Goal: Task Accomplishment & Management: Manage account settings

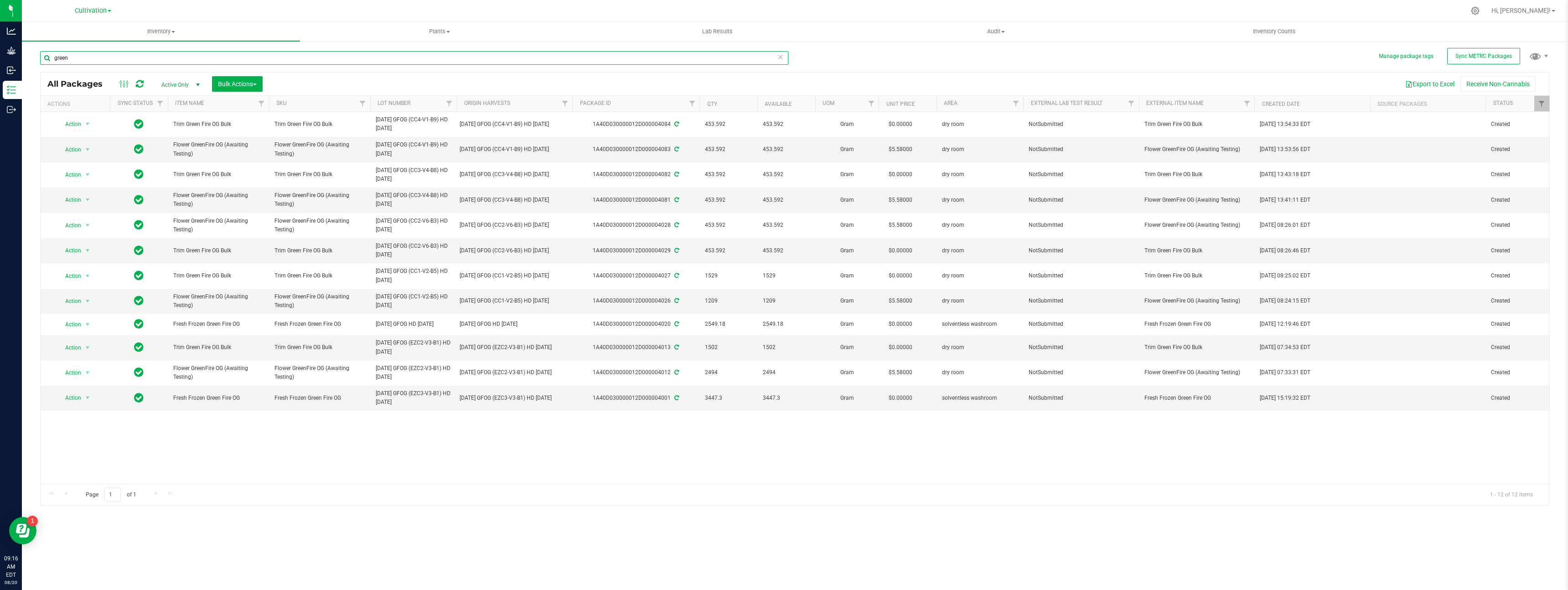
drag, startPoint x: 72, startPoint y: 56, endPoint x: 35, endPoint y: 55, distance: 37.0
click at [35, 55] on div "Manage package tags Sync METRC Packages green All Packages Active Only Active O…" at bounding box center [795, 179] width 1546 height 278
click at [1480, 55] on span "Sync METRC Packages" at bounding box center [1483, 56] width 57 height 6
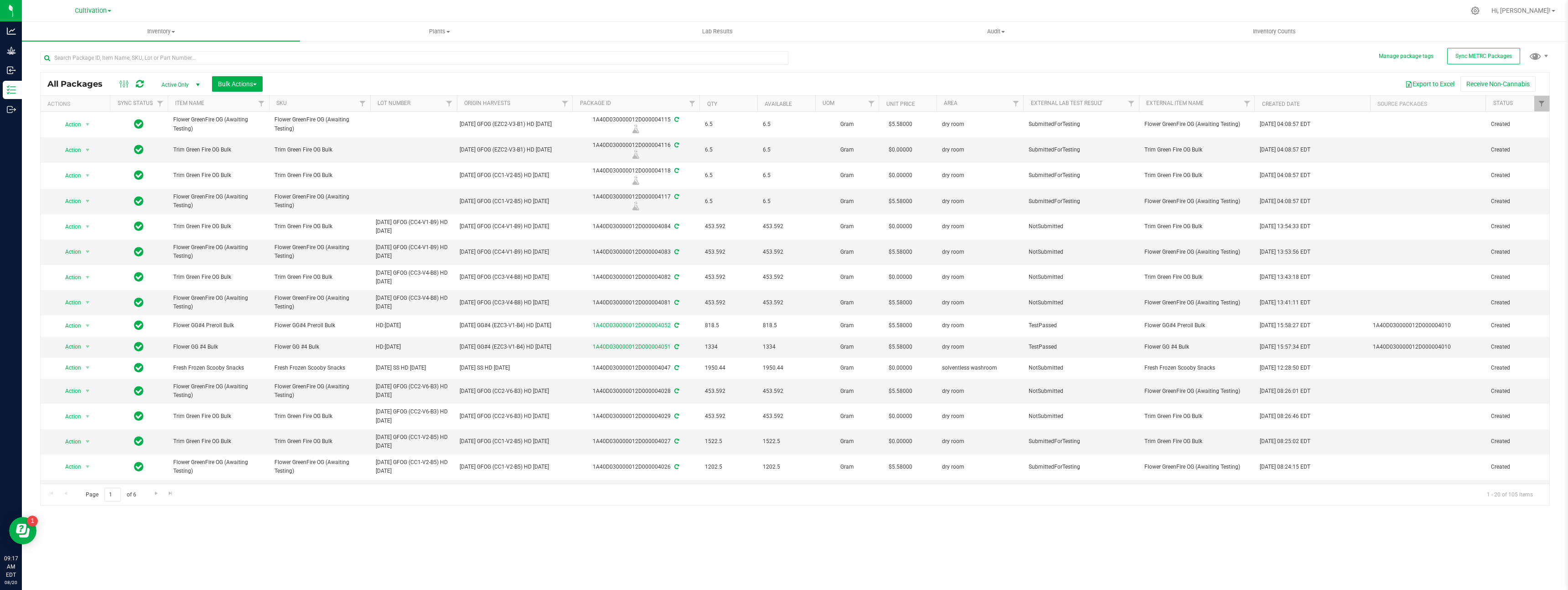
click at [209, 86] on div "Active Only Active Only Lab Samples Locked All External Internal Bulk Actions A…" at bounding box center [211, 83] width 116 height 15
click at [218, 85] on span "Bulk Actions" at bounding box center [237, 84] width 39 height 7
click at [268, 108] on span "Add to outbound order" at bounding box center [248, 105] width 62 height 7
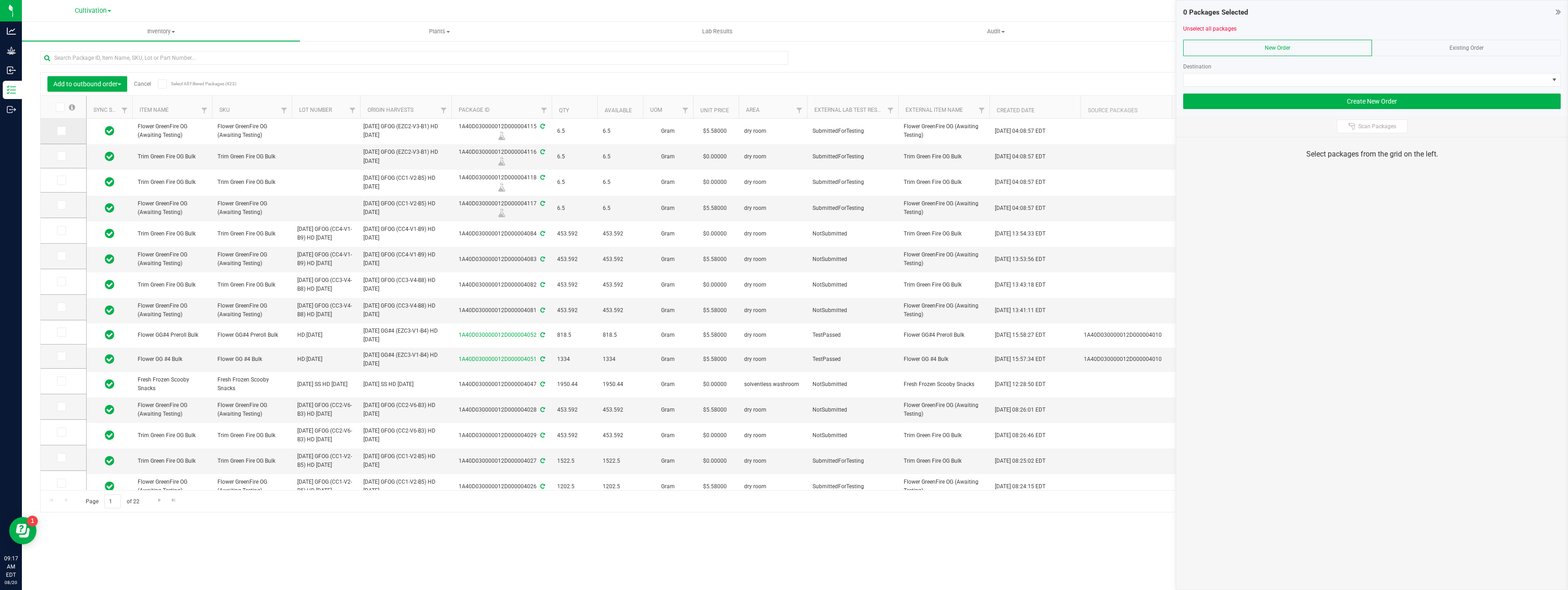
click at [60, 131] on icon at bounding box center [61, 131] width 6 height 0
click at [0, 0] on input "checkbox" at bounding box center [0, 0] width 0 height 0
click at [63, 156] on icon at bounding box center [61, 156] width 6 height 0
click at [0, 0] on input "checkbox" at bounding box center [0, 0] width 0 height 0
click at [61, 180] on icon at bounding box center [61, 180] width 6 height 0
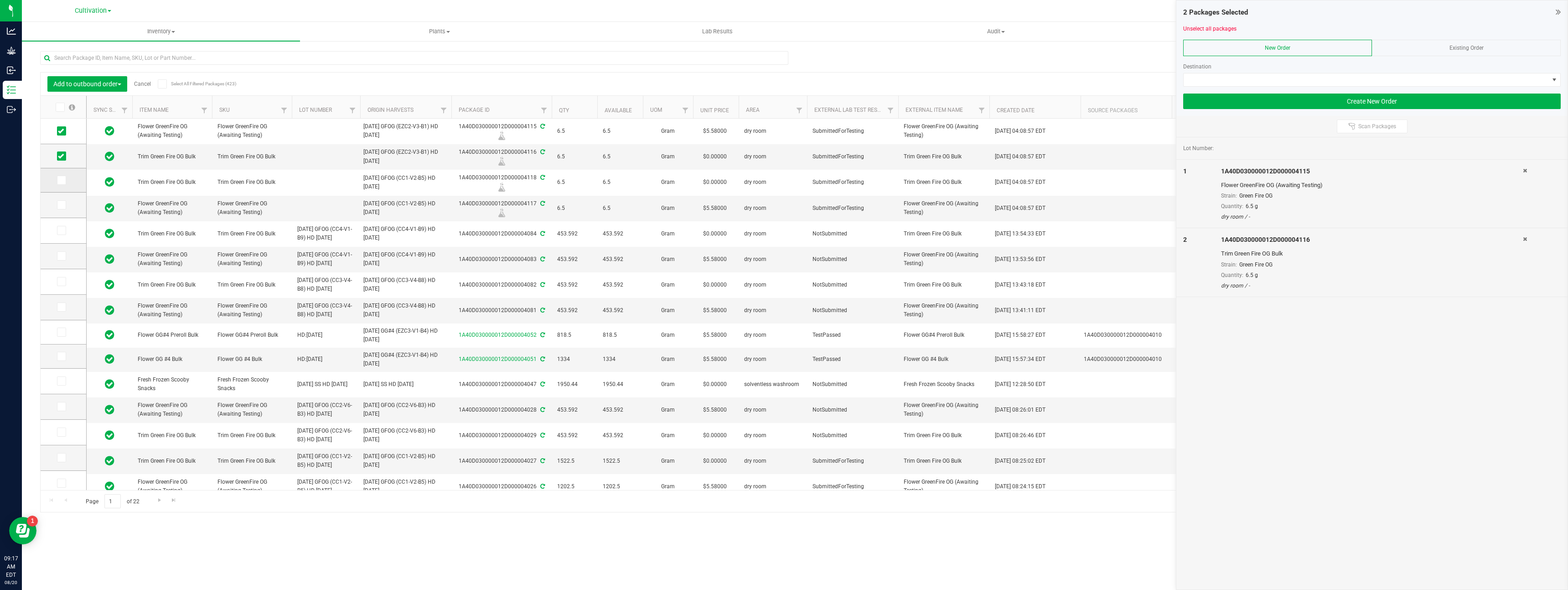
click at [0, 0] on input "checkbox" at bounding box center [0, 0] width 0 height 0
click at [60, 205] on icon at bounding box center [61, 205] width 6 height 0
click at [0, 0] on input "checkbox" at bounding box center [0, 0] width 0 height 0
click at [1225, 79] on span at bounding box center [1367, 80] width 365 height 13
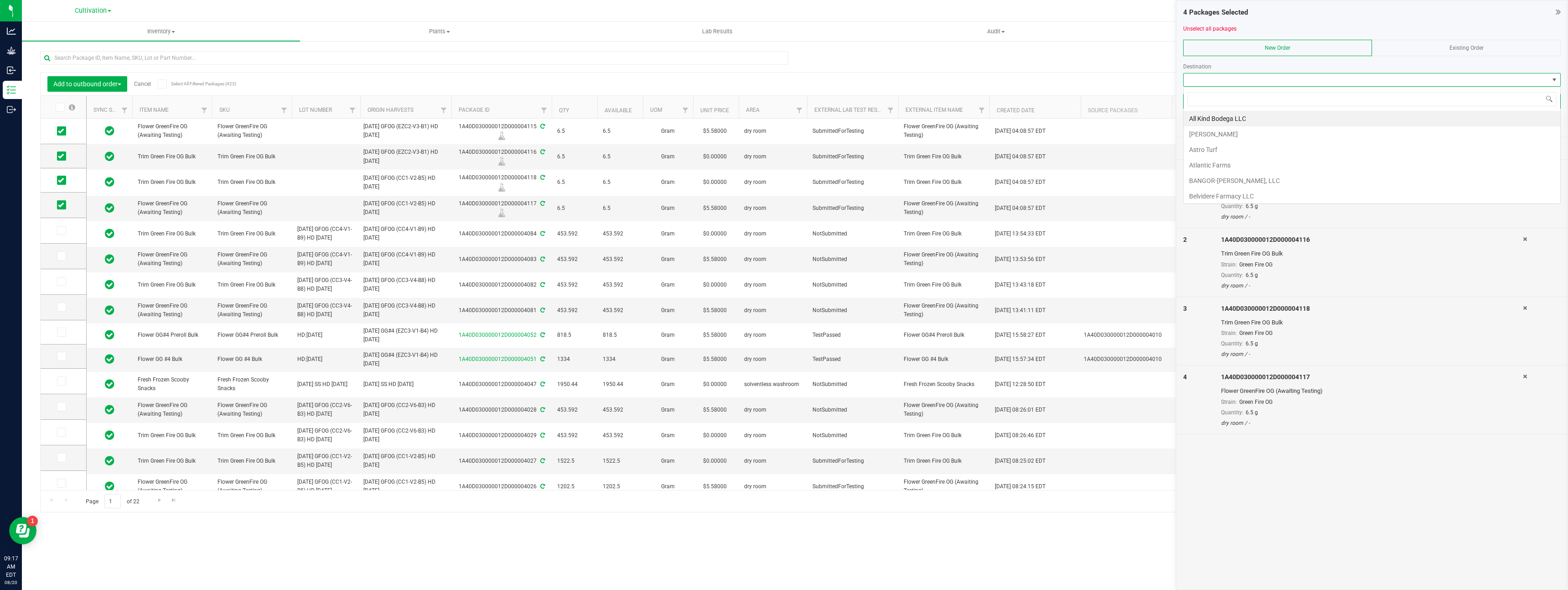
scroll to position [13, 377]
type input "mcr"
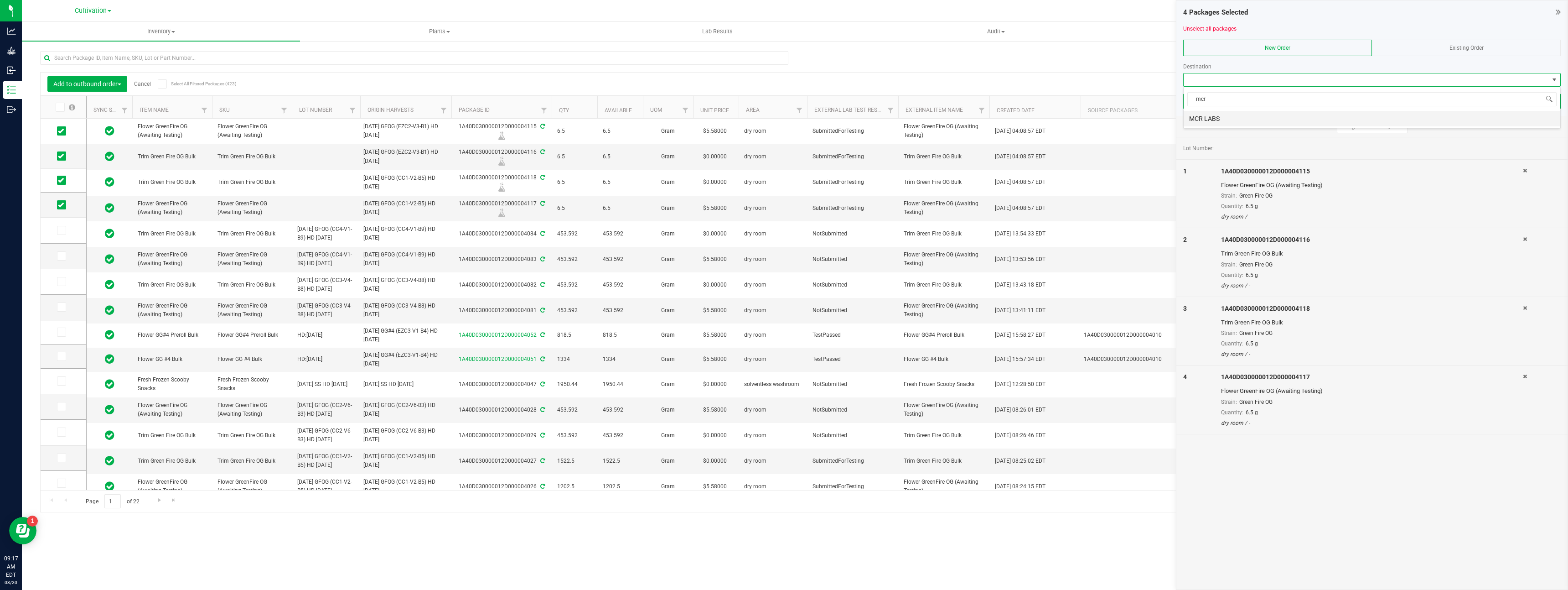
click at [1235, 115] on li "MCR LABS" at bounding box center [1372, 118] width 377 height 15
click at [1227, 103] on button "Create New Order" at bounding box center [1372, 101] width 377 height 15
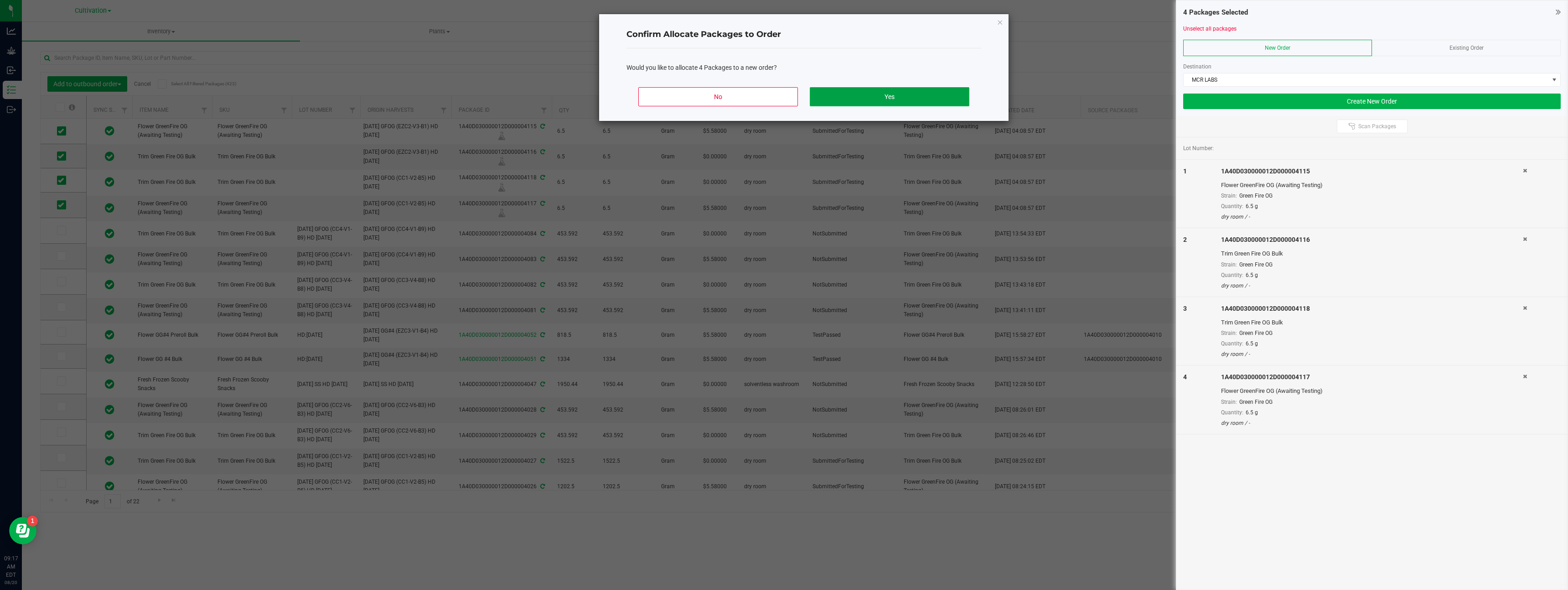
click at [858, 94] on button "Yes" at bounding box center [889, 96] width 159 height 19
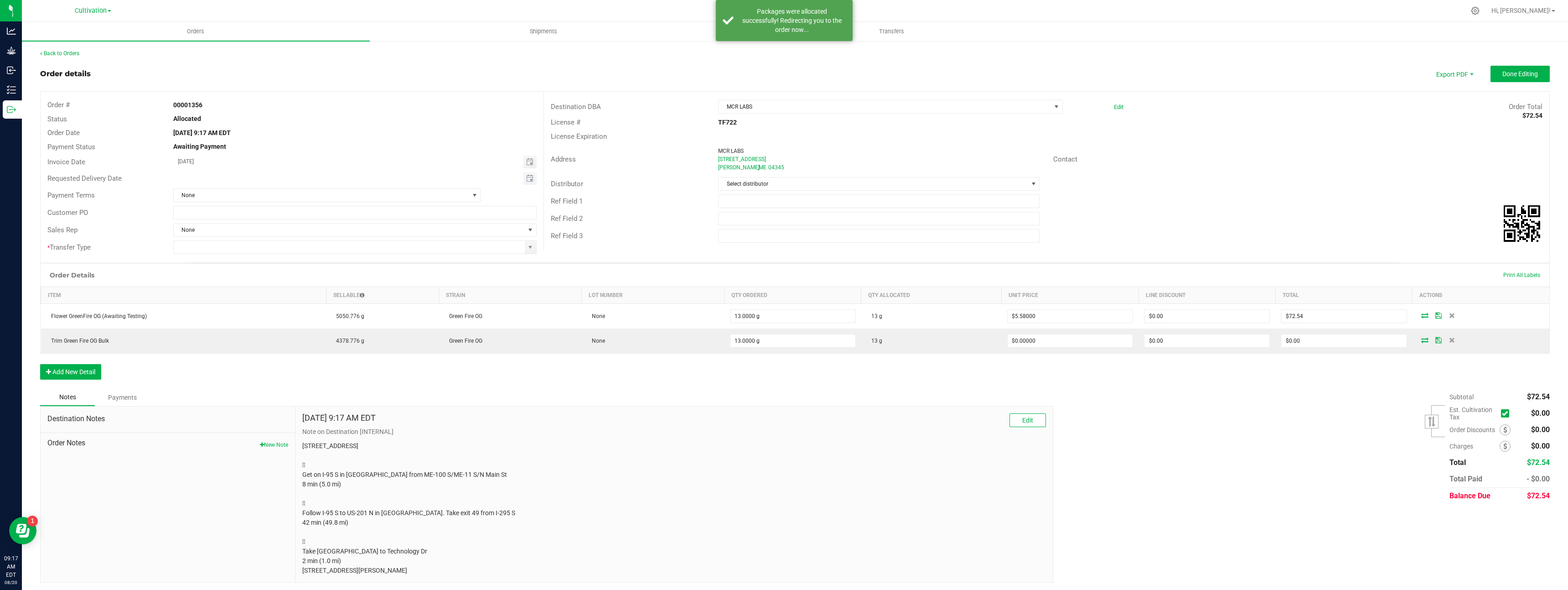
drag, startPoint x: 529, startPoint y: 177, endPoint x: 511, endPoint y: 179, distance: 18.1
click at [529, 177] on span "Toggle calendar" at bounding box center [530, 178] width 7 height 7
drag, startPoint x: 294, startPoint y: 189, endPoint x: 304, endPoint y: 189, distance: 10.0
click at [294, 189] on span "TODAY" at bounding box center [291, 195] width 21 height 12
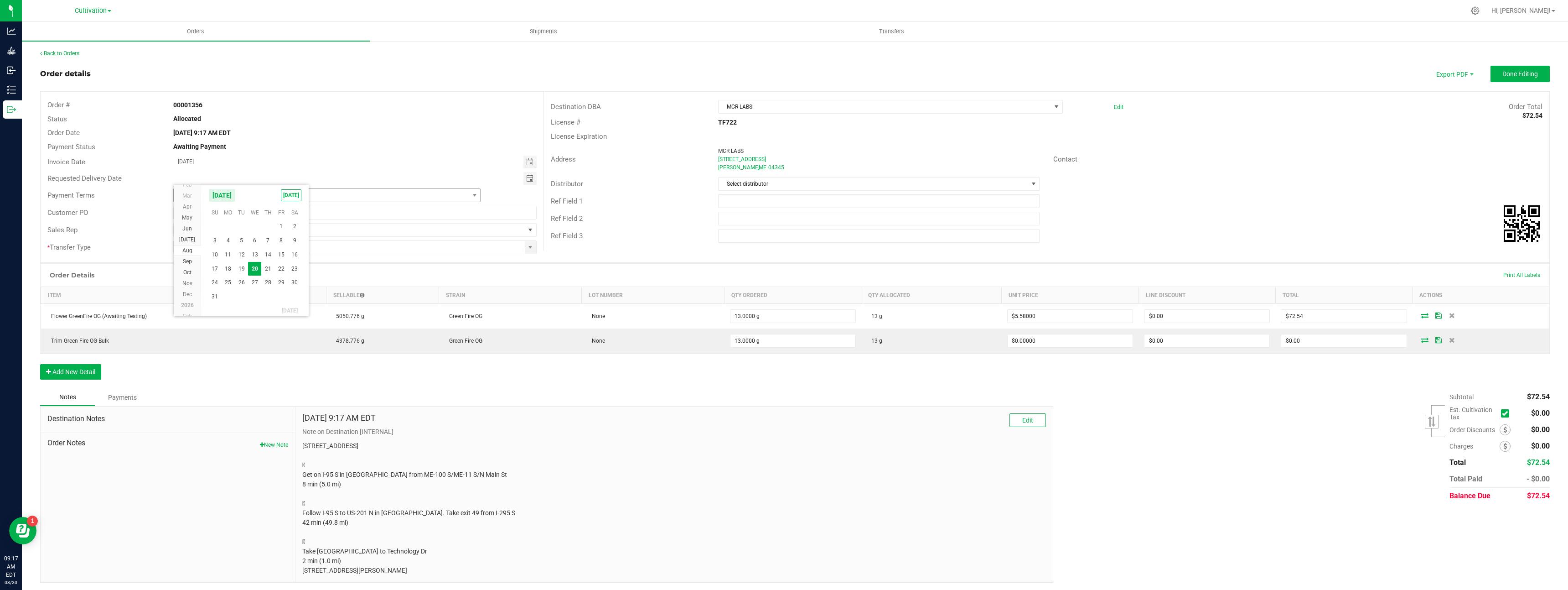
type input "[DATE]"
click at [530, 248] on span at bounding box center [530, 247] width 7 height 7
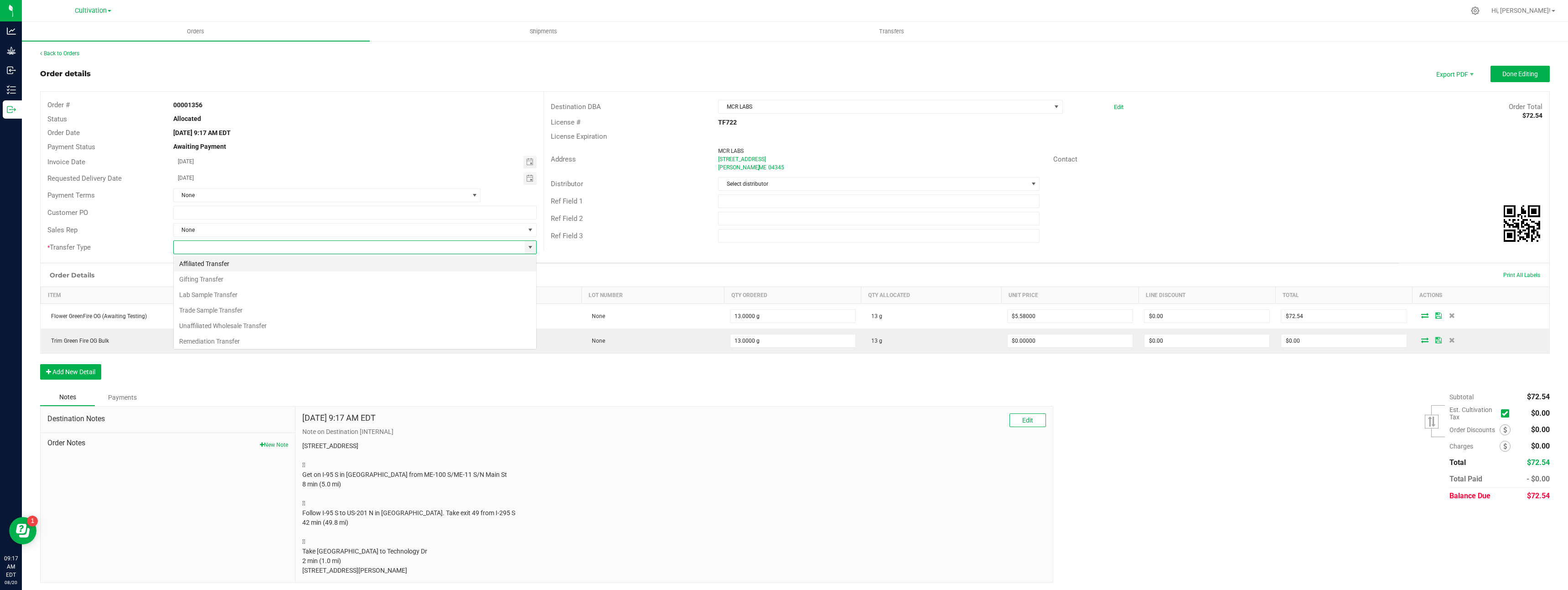
scroll to position [13, 363]
click at [391, 295] on li "Lab Sample Transfer" at bounding box center [354, 294] width 362 height 15
type input "Lab Sample Transfer"
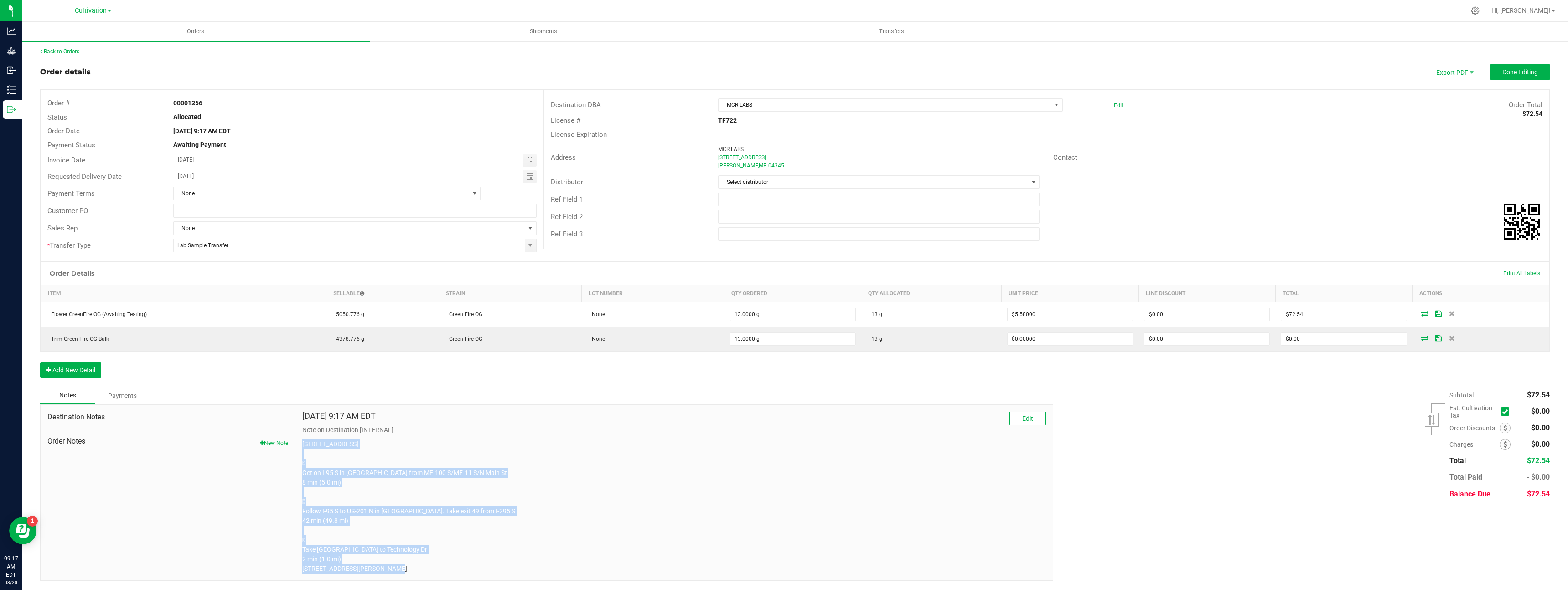
drag, startPoint x: 301, startPoint y: 426, endPoint x: 447, endPoint y: 574, distance: 207.9
click at [447, 574] on div "Aug 20, 2025 9:17 AM EDT Edit Note on Destination [INTERNAL] 43 N Rd Detroit, M…" at bounding box center [674, 492] width 757 height 175
copy p "43 N Rd Detroit, ME 04929  Get on I-95 S in Pittsfield from ME-100 S/ME-11 S/N…"
click at [835, 488] on p "43 N Rd Detroit, ME 04929  Get on I-95 S in Pittsfield from ME-100 S/ME-11 S/N…" at bounding box center [674, 506] width 744 height 134
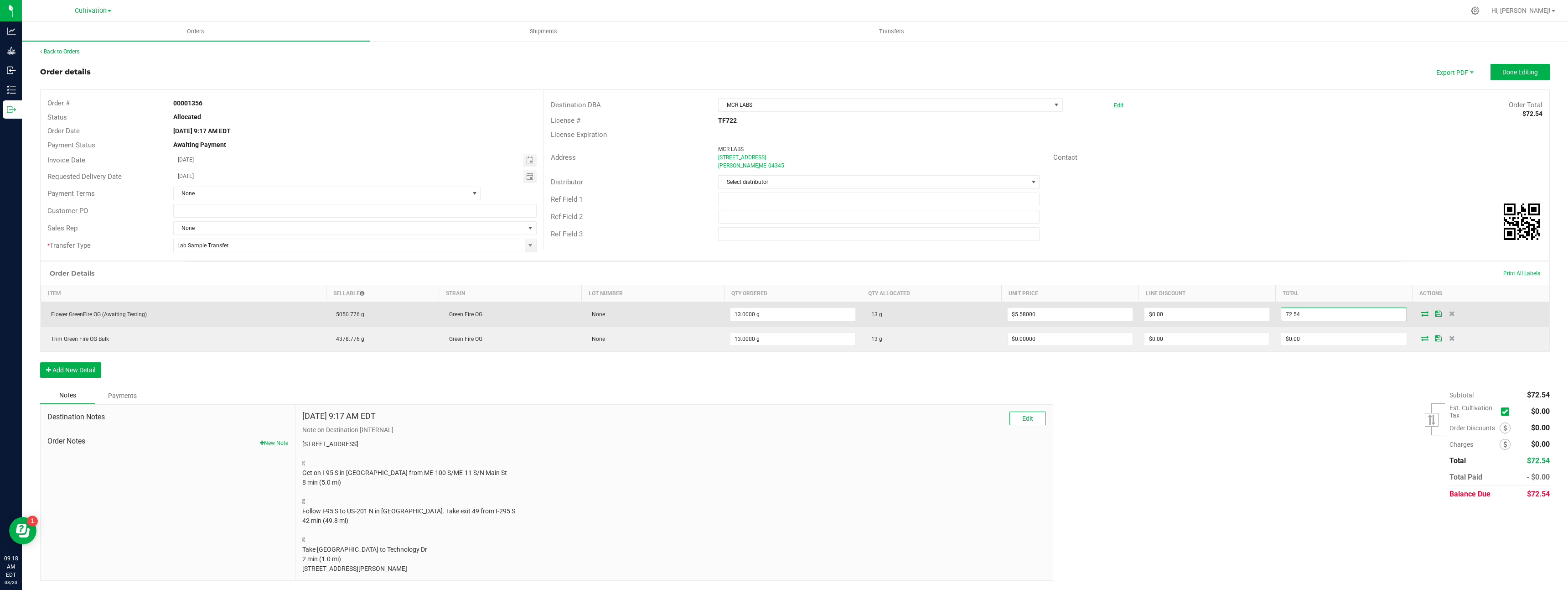
click at [1306, 308] on input "72.54" at bounding box center [1343, 314] width 125 height 13
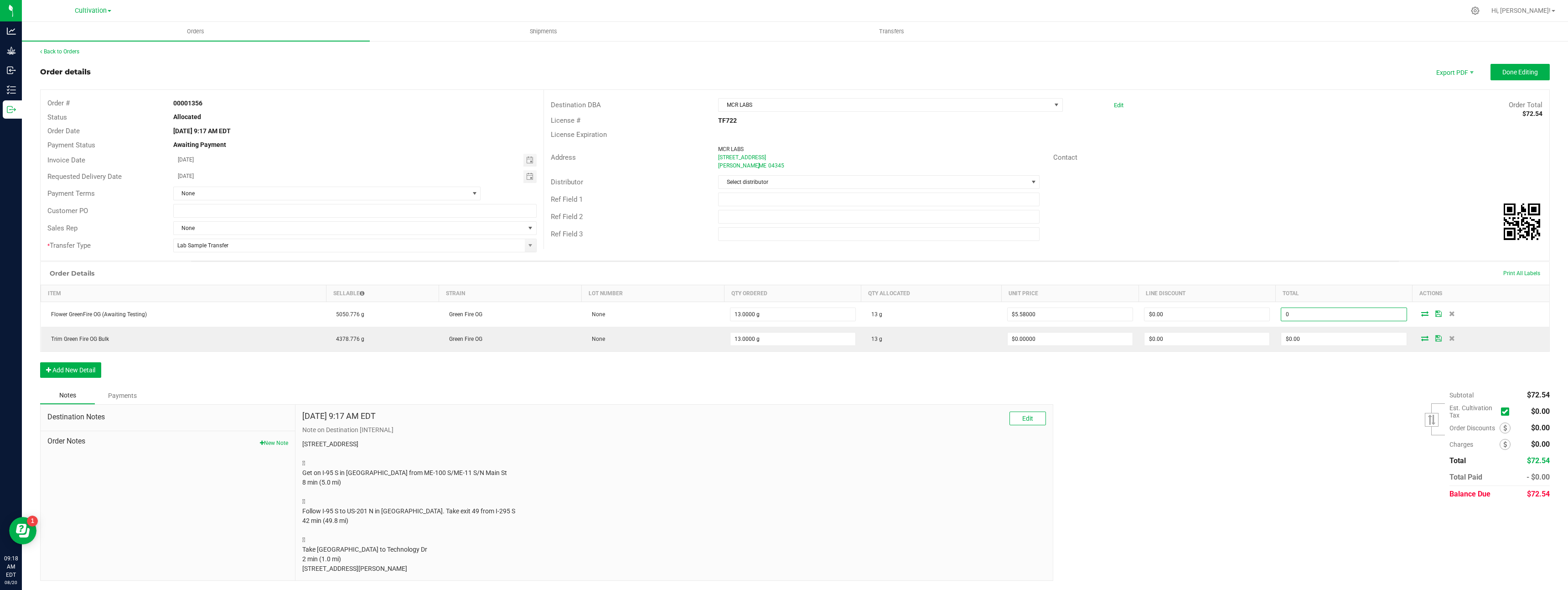
type input "0"
type input "$0.00000"
type input "$0.00"
click at [1256, 420] on div "Subtotal $72.54 Est. Cultivation Tax" at bounding box center [1298, 444] width 503 height 116
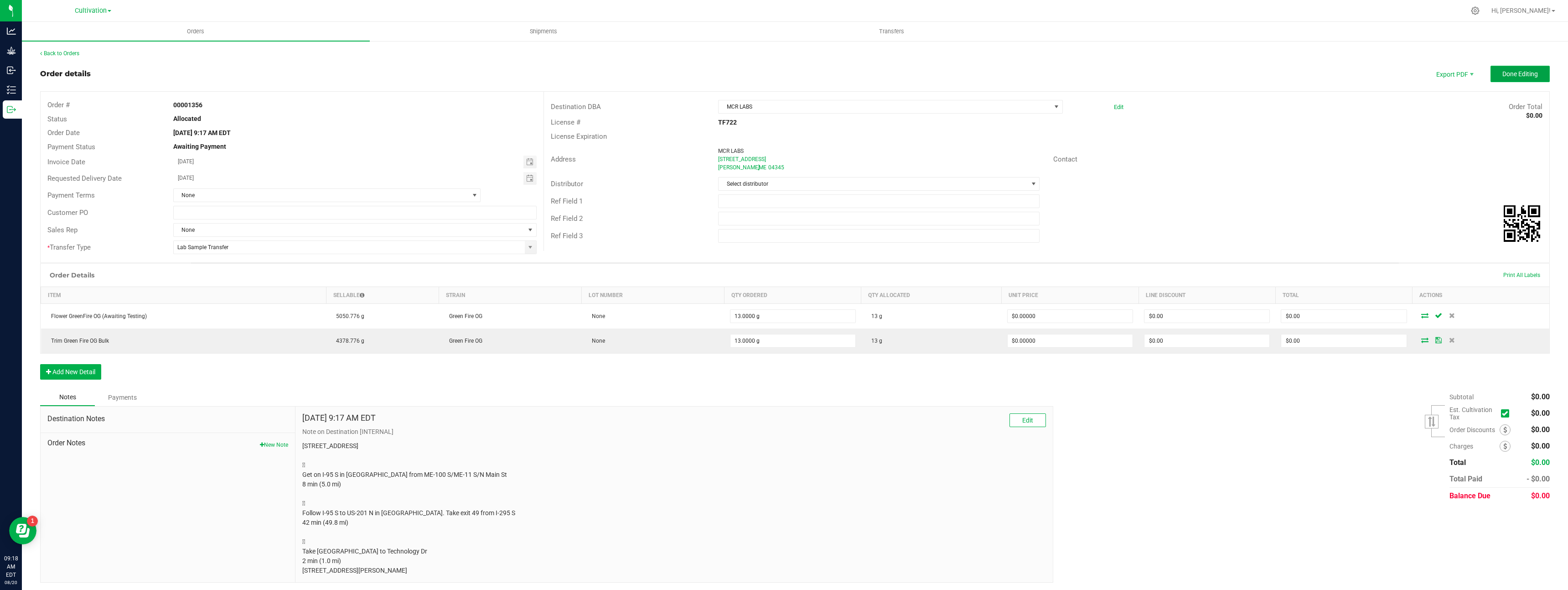
click at [1510, 74] on span "Done Editing" at bounding box center [1520, 74] width 35 height 7
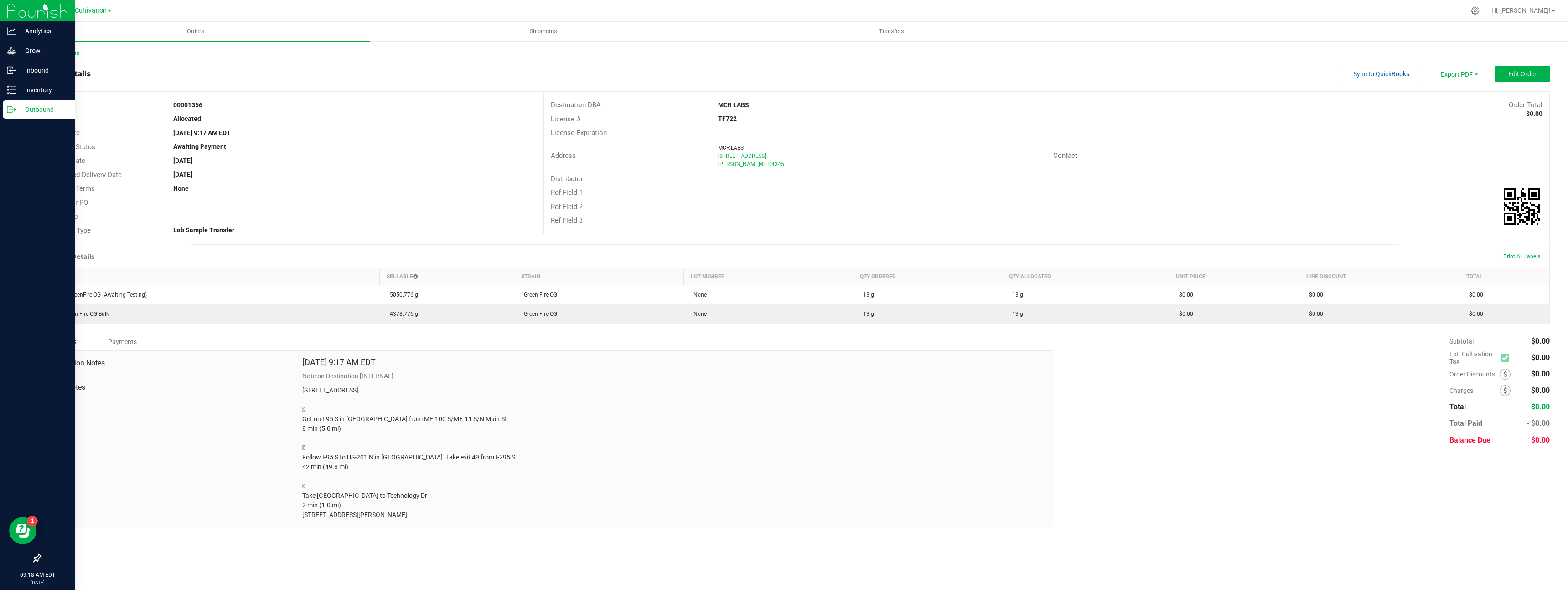
click at [13, 111] on icon at bounding box center [11, 109] width 9 height 9
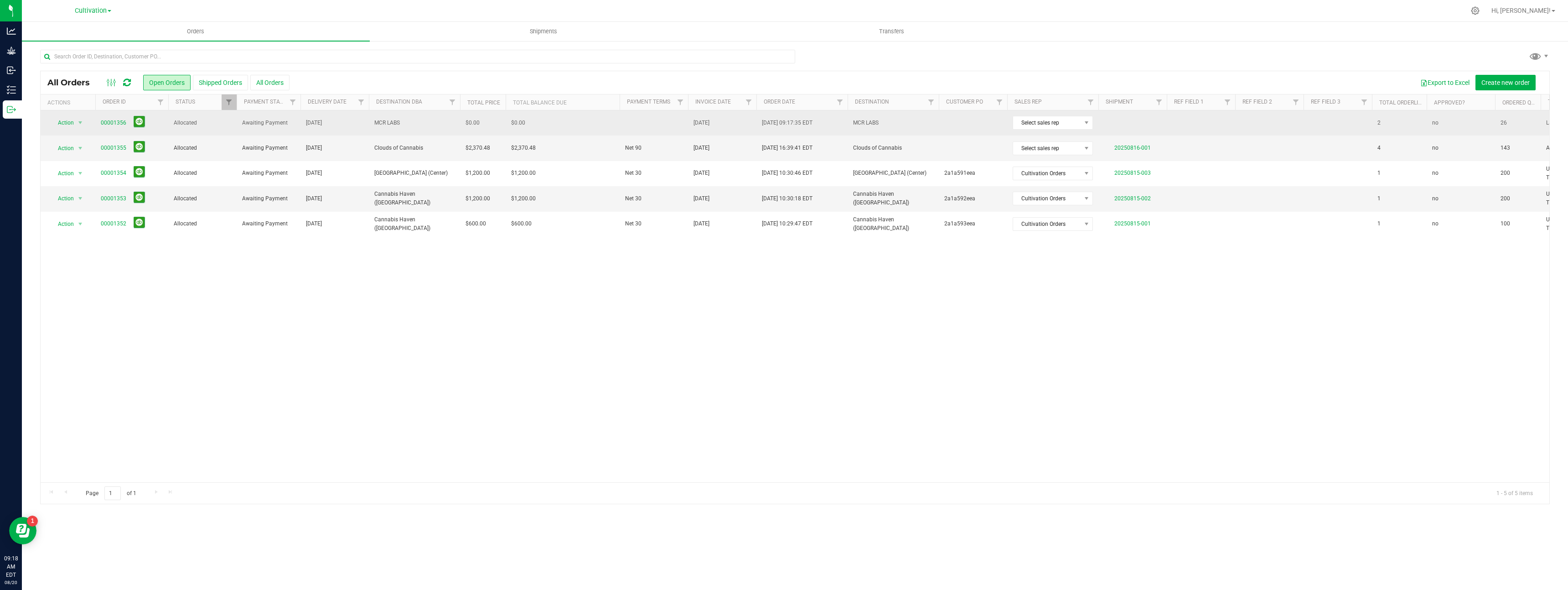
click at [313, 124] on span "[DATE]" at bounding box center [314, 123] width 16 height 9
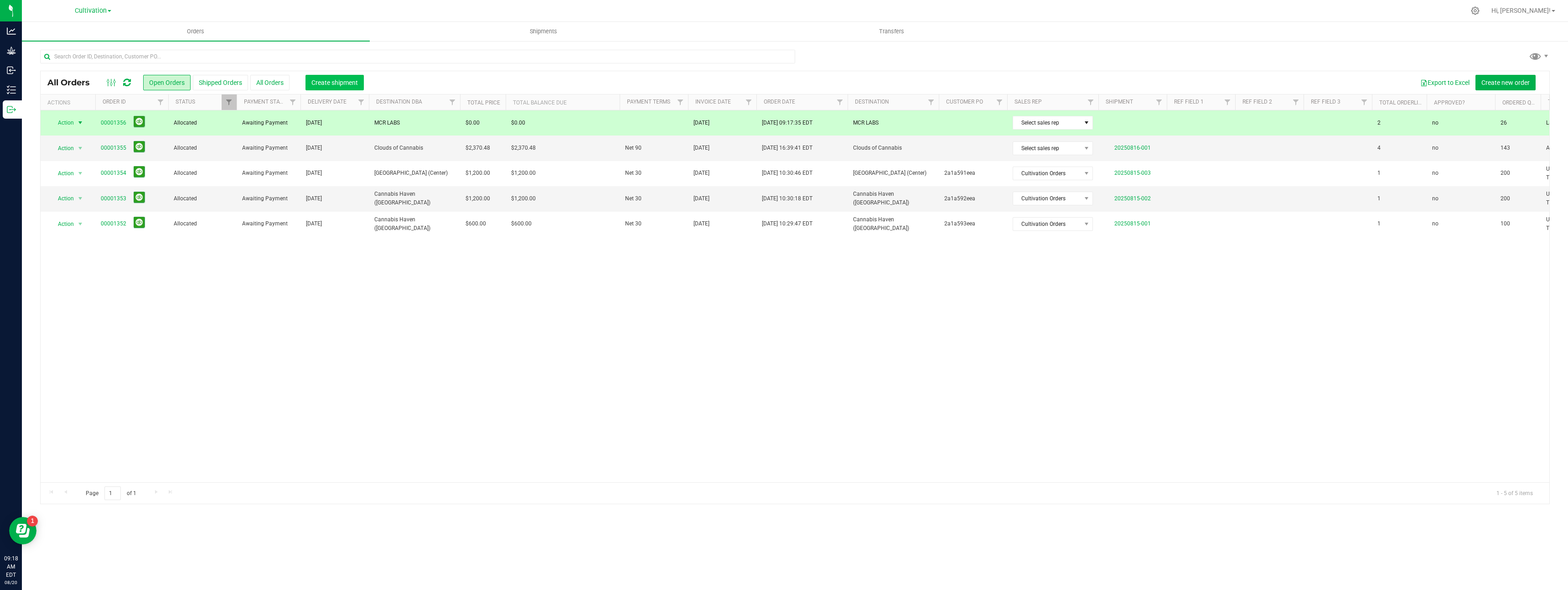
click at [339, 80] on span "Create shipment" at bounding box center [335, 83] width 46 height 7
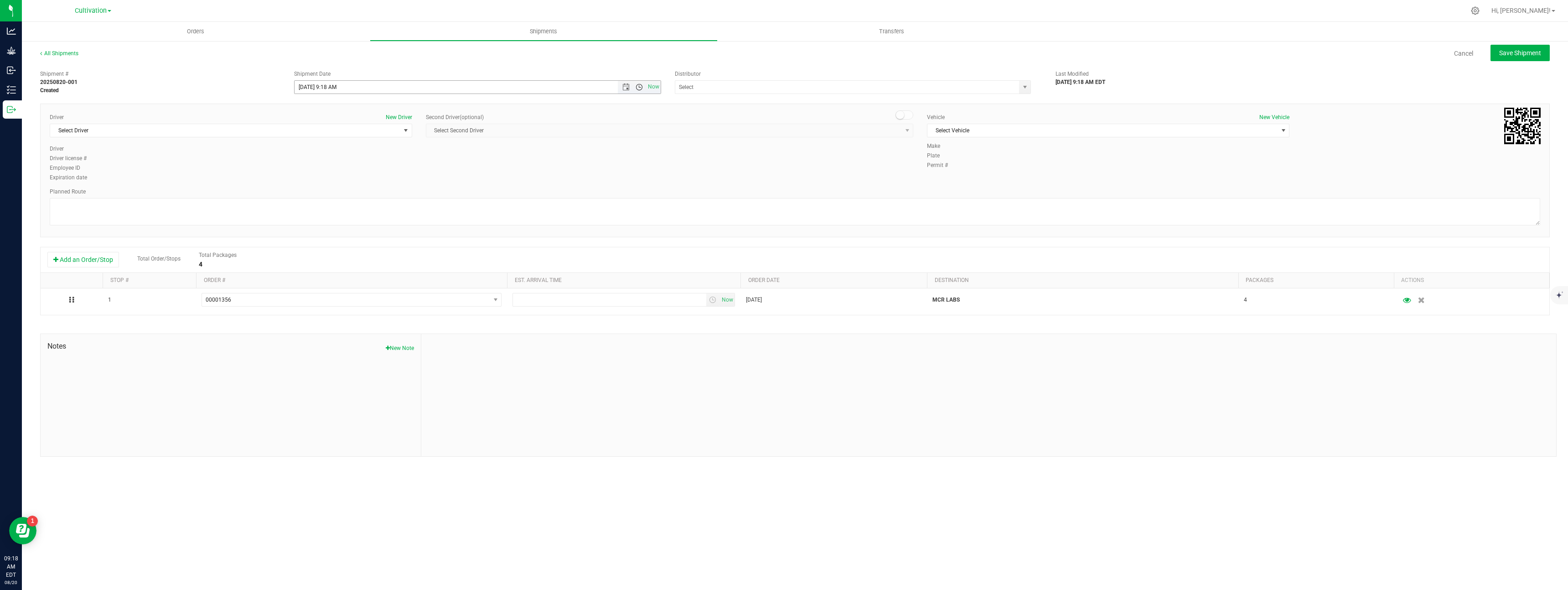
click at [640, 89] on span "Open the time view" at bounding box center [639, 87] width 7 height 7
click at [604, 166] on li "9:00 AM" at bounding box center [477, 161] width 365 height 12
type input "8/20/2025 9:00 AM"
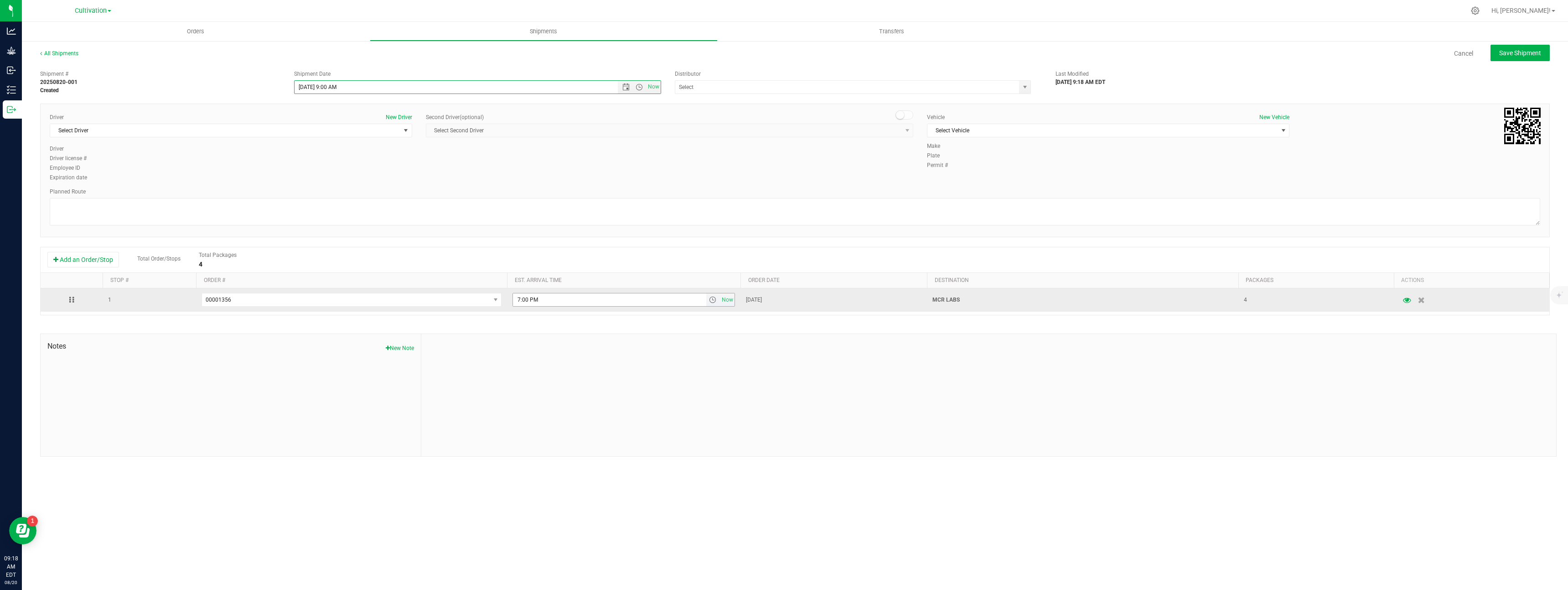
click at [710, 301] on span "select" at bounding box center [713, 300] width 7 height 7
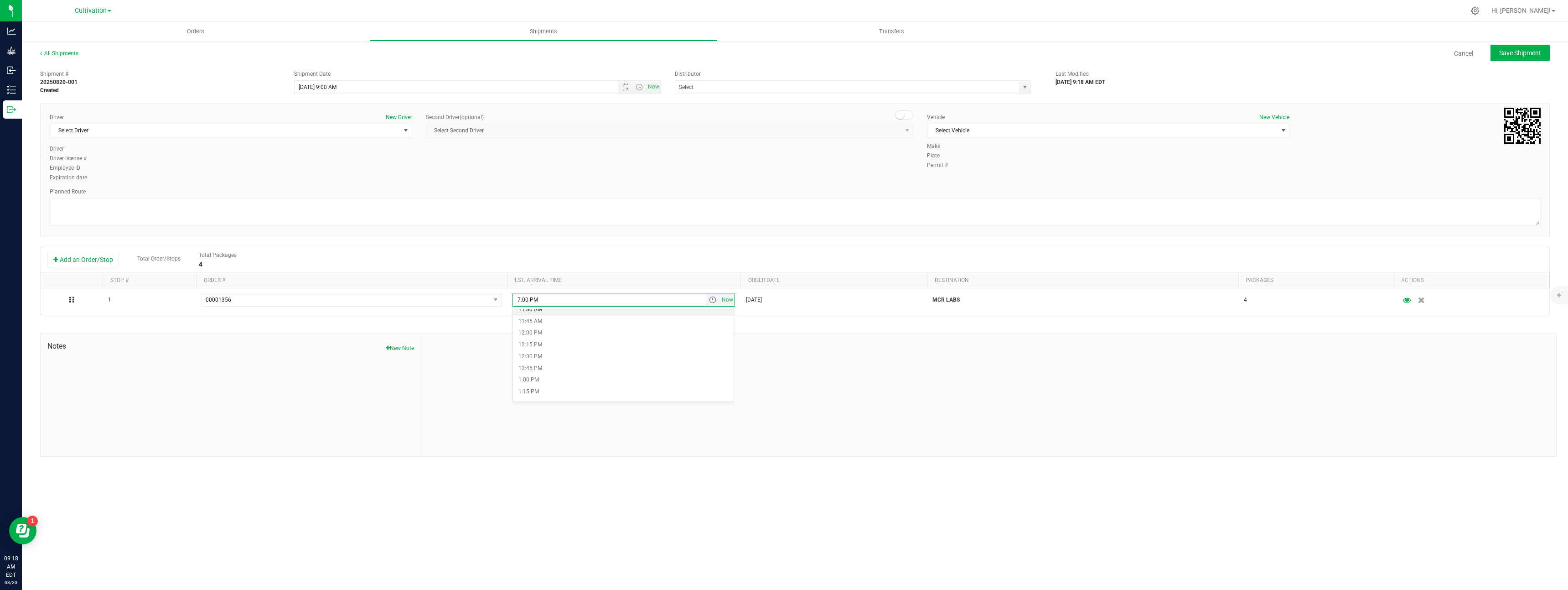
scroll to position [547, 0]
click at [562, 354] on li "12:30 PM" at bounding box center [623, 353] width 221 height 12
click at [301, 210] on textarea at bounding box center [795, 211] width 1491 height 27
paste textarea "43 N Rd Detroit, ME 04929  Get on I-95 S in Pittsfield from ME-100 S/ME-11 S/N…"
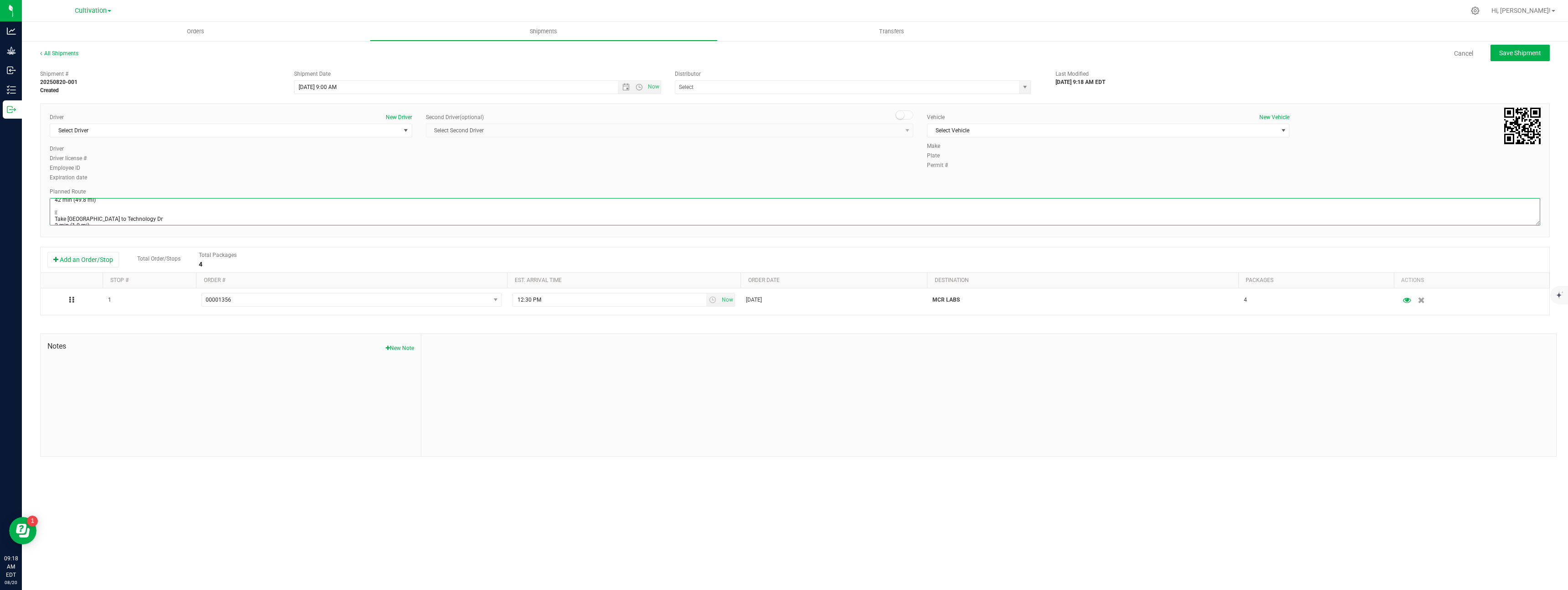
click at [78, 218] on textarea at bounding box center [795, 211] width 1491 height 27
click at [80, 212] on textarea at bounding box center [795, 211] width 1491 height 27
click at [79, 208] on textarea at bounding box center [795, 211] width 1491 height 27
type textarea "[STREET_ADDRESS] Get on I-95 S in [GEOGRAPHIC_DATA] from ME-100 S/ME-11 S/N Mai…"
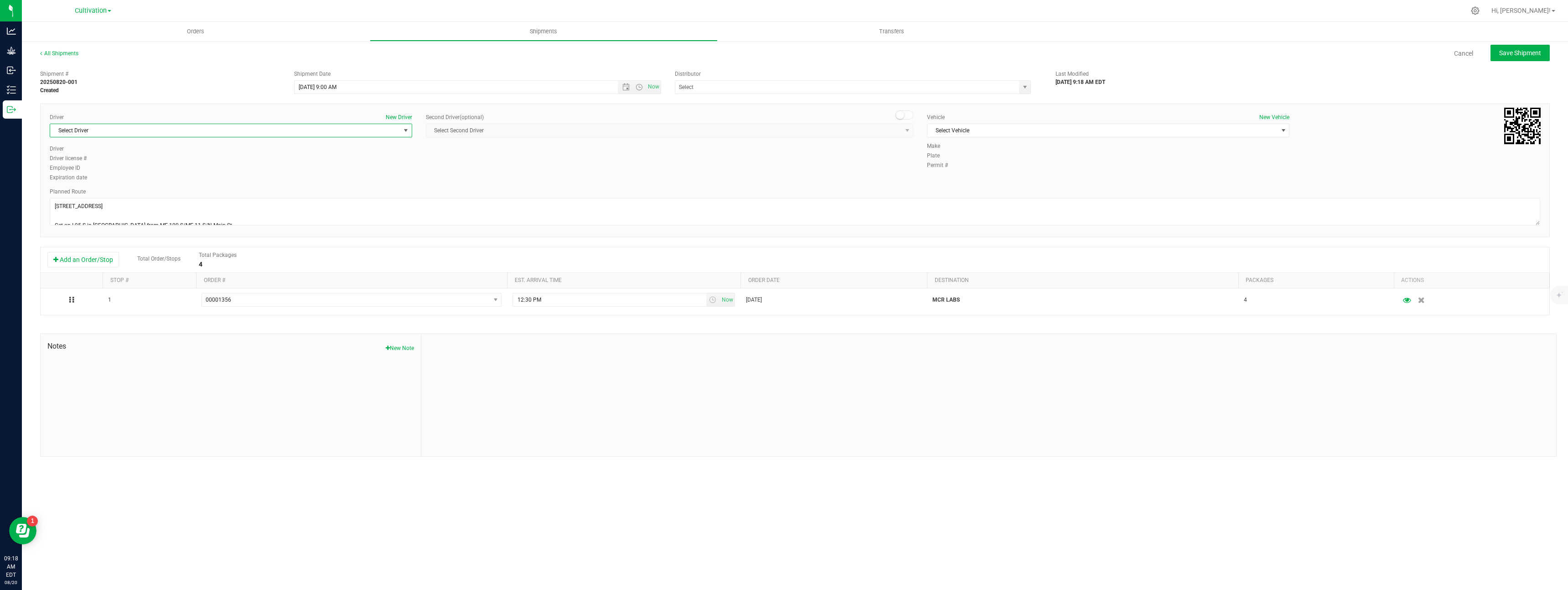
click at [385, 128] on span "Select Driver" at bounding box center [225, 130] width 350 height 13
click at [138, 212] on li "Lars Knakkergaard" at bounding box center [231, 213] width 362 height 13
click at [957, 131] on span "Select Vehicle" at bounding box center [1102, 130] width 350 height 13
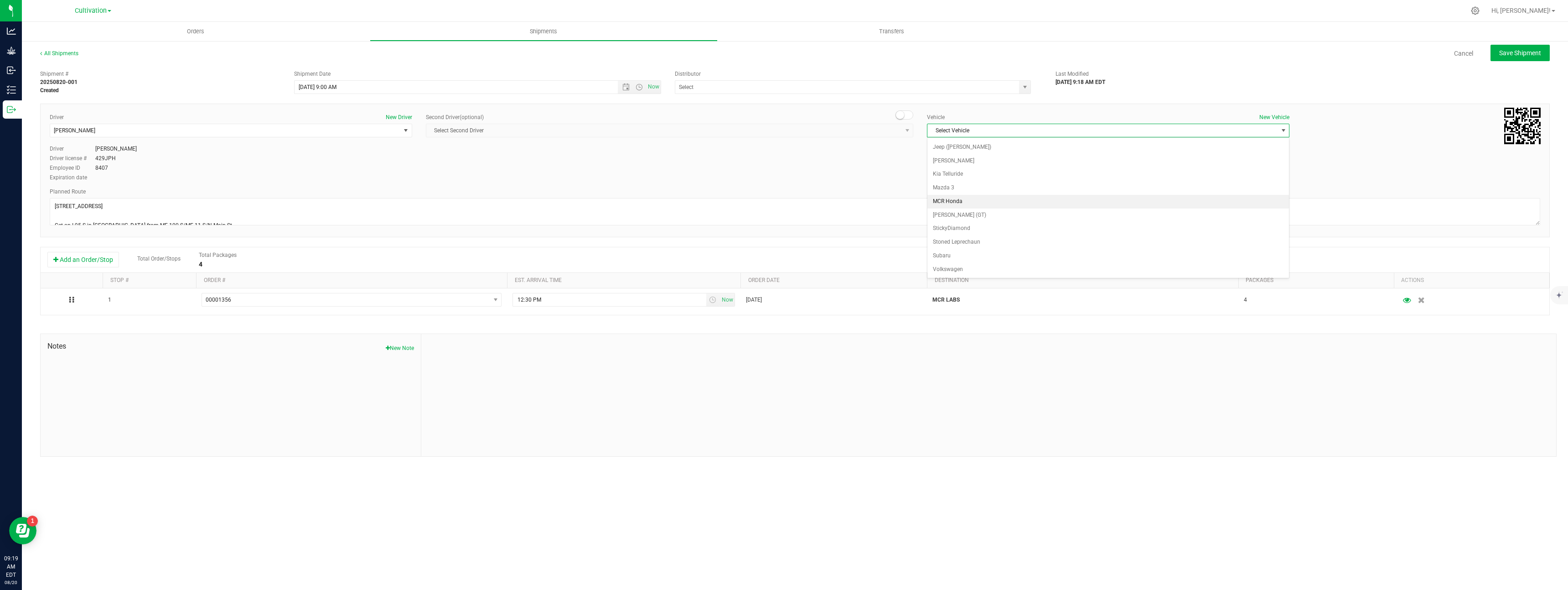
click at [1005, 197] on li "MCR Honda" at bounding box center [1108, 202] width 362 height 13
click at [1516, 55] on span "Save Shipment" at bounding box center [1520, 53] width 42 height 7
type input "8/20/2025 1:00 PM"
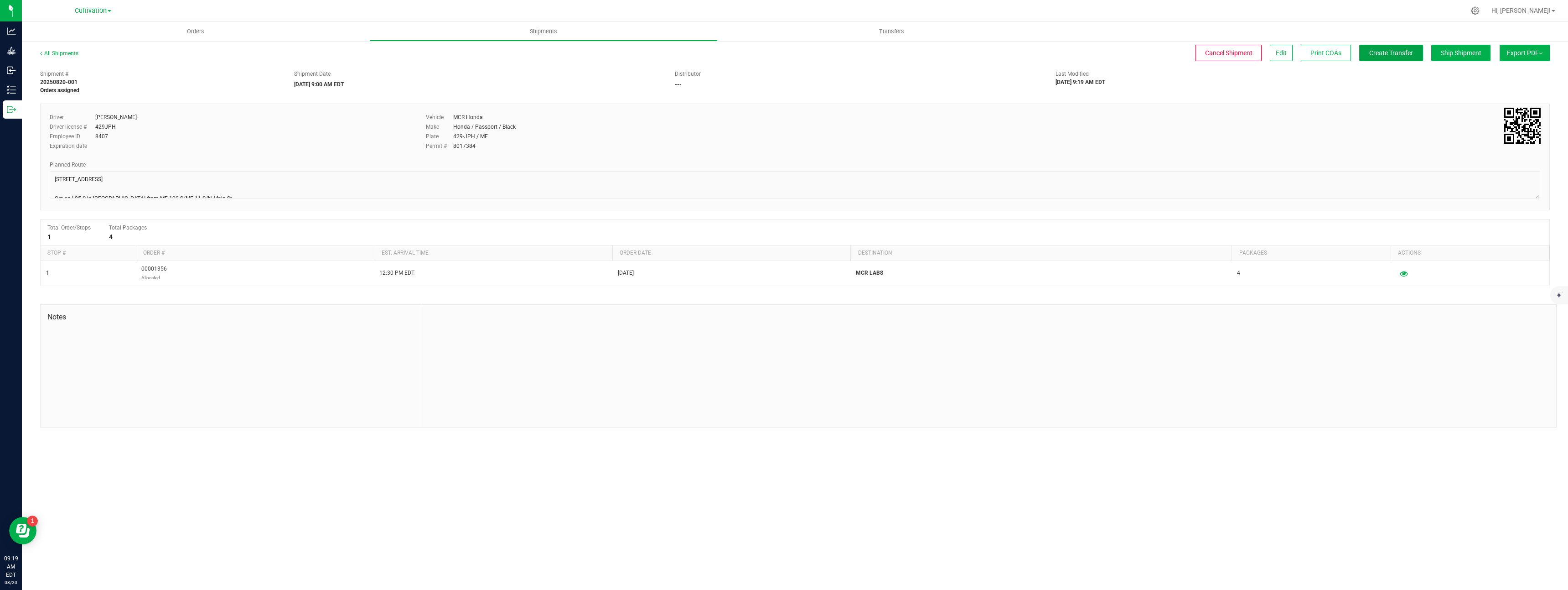
click at [1393, 58] on button "Create Transfer" at bounding box center [1391, 52] width 64 height 16
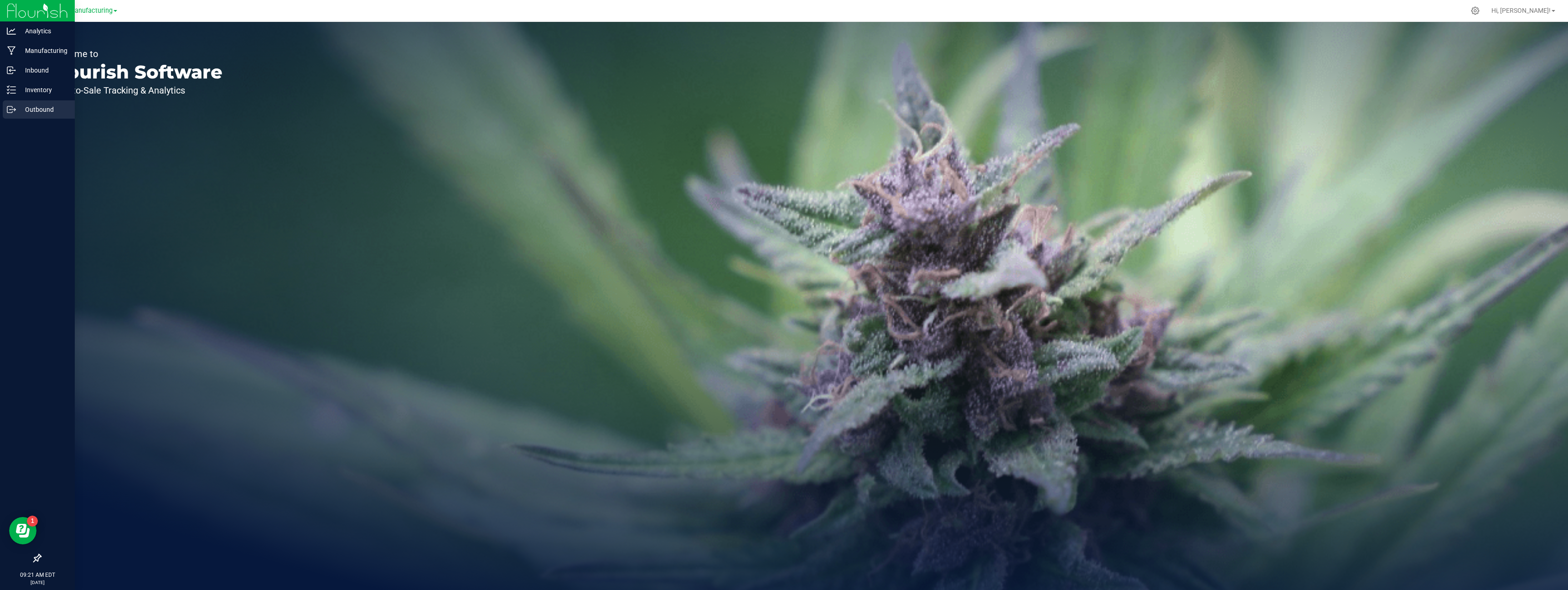
click at [25, 107] on p "Outbound" at bounding box center [43, 110] width 55 height 11
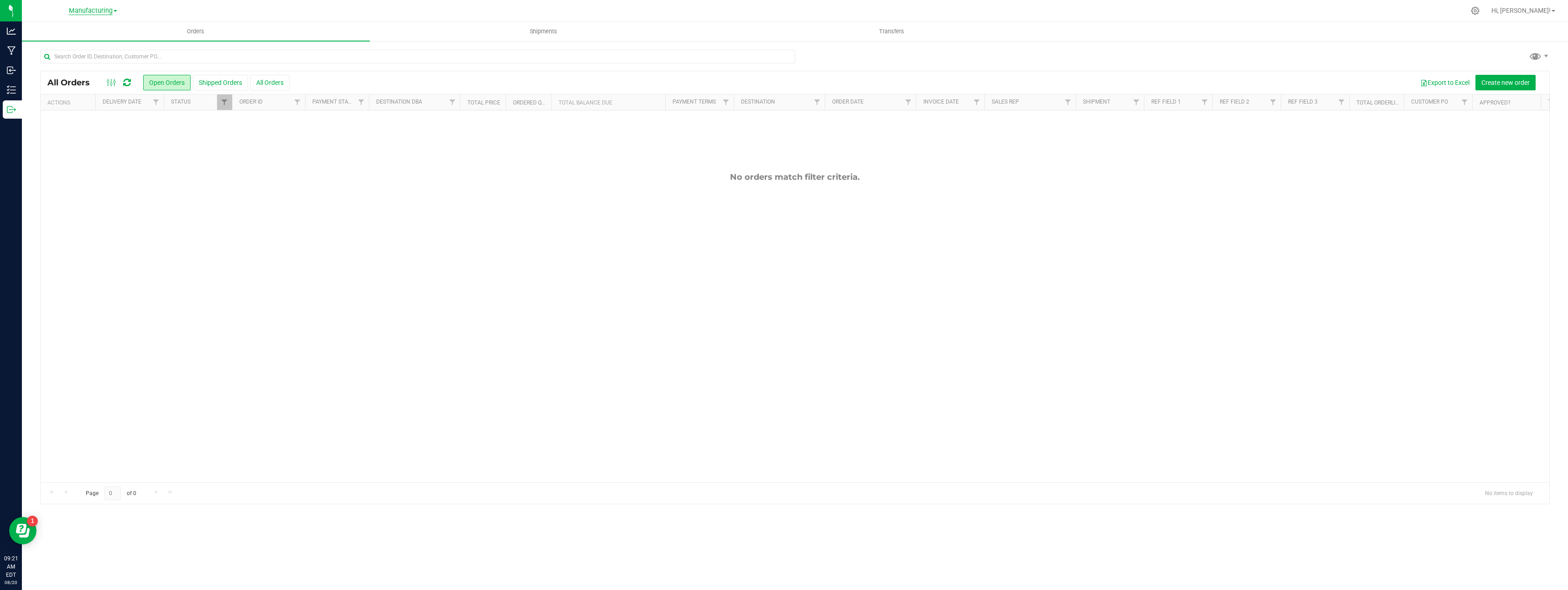
drag, startPoint x: 87, startPoint y: 5, endPoint x: 85, endPoint y: 13, distance: 8.2
click at [87, 6] on link "Manufacturing" at bounding box center [93, 10] width 48 height 9
click at [69, 30] on link "Cultivation" at bounding box center [93, 32] width 133 height 12
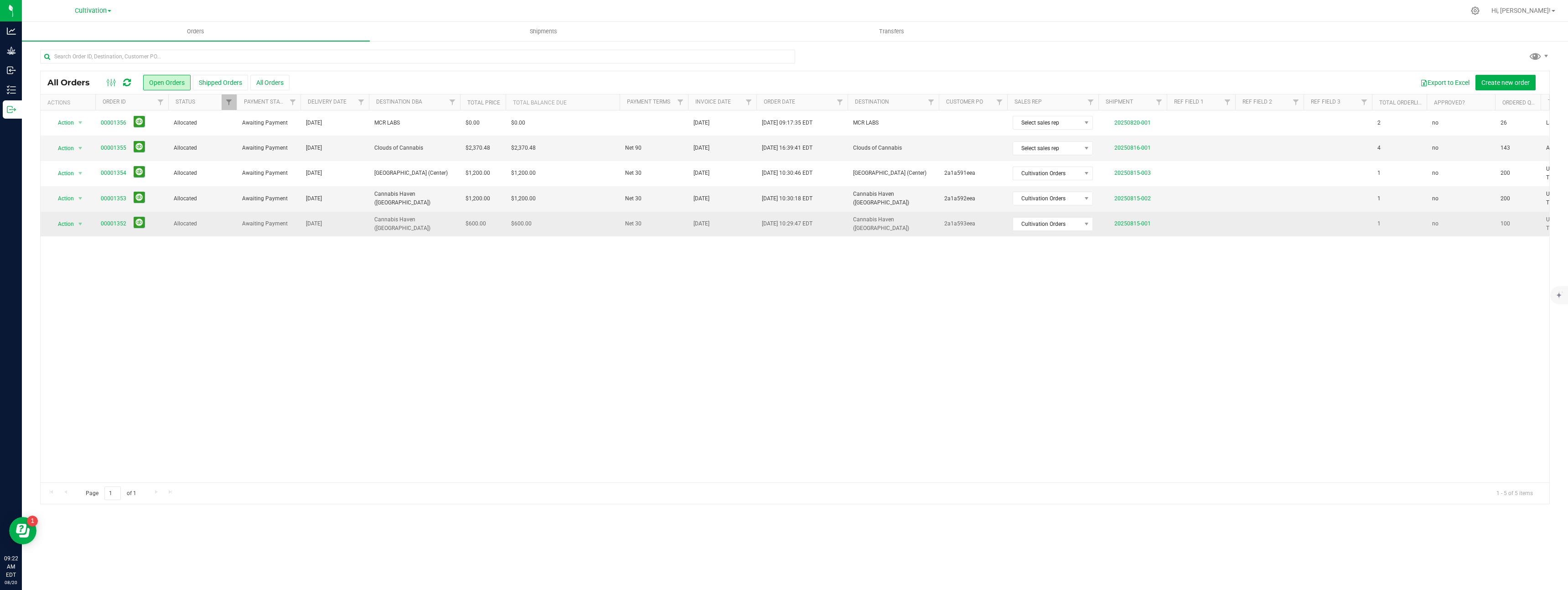
click at [179, 225] on span "Allocated" at bounding box center [202, 223] width 57 height 9
click at [112, 225] on link "00001352" at bounding box center [114, 223] width 26 height 9
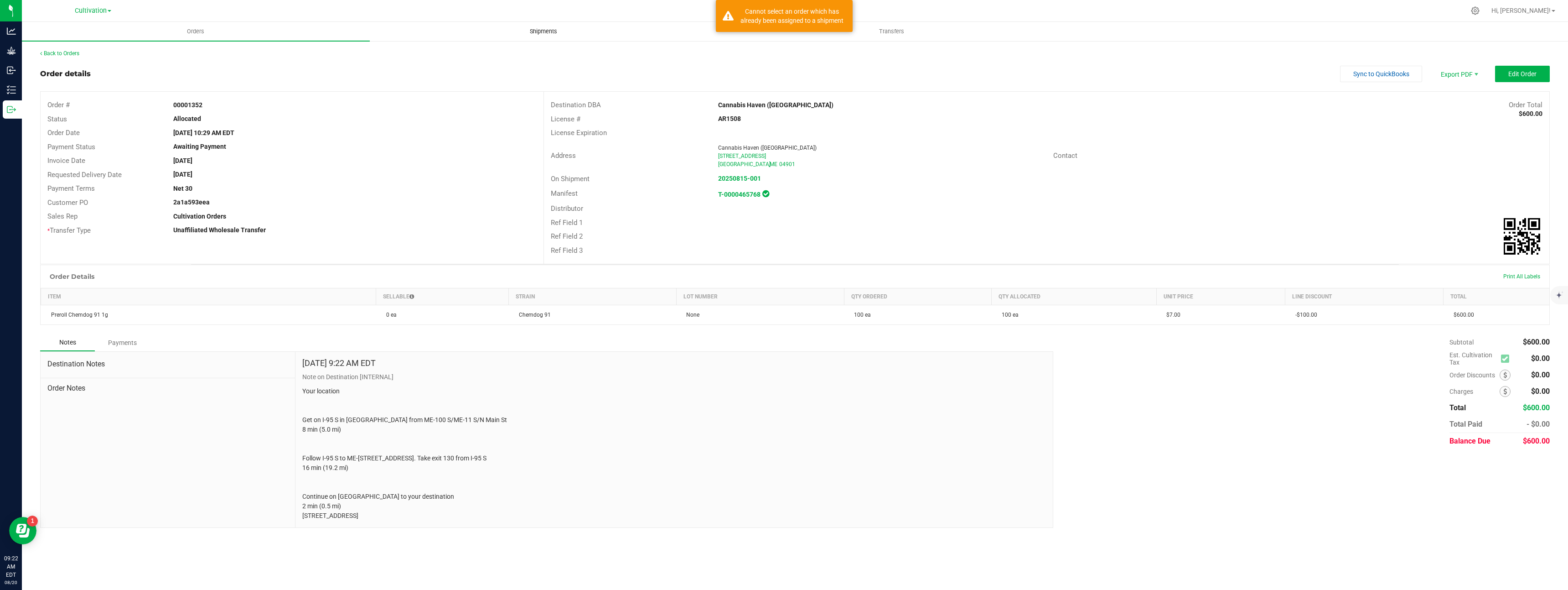
click at [535, 34] on span "Shipments" at bounding box center [543, 31] width 52 height 8
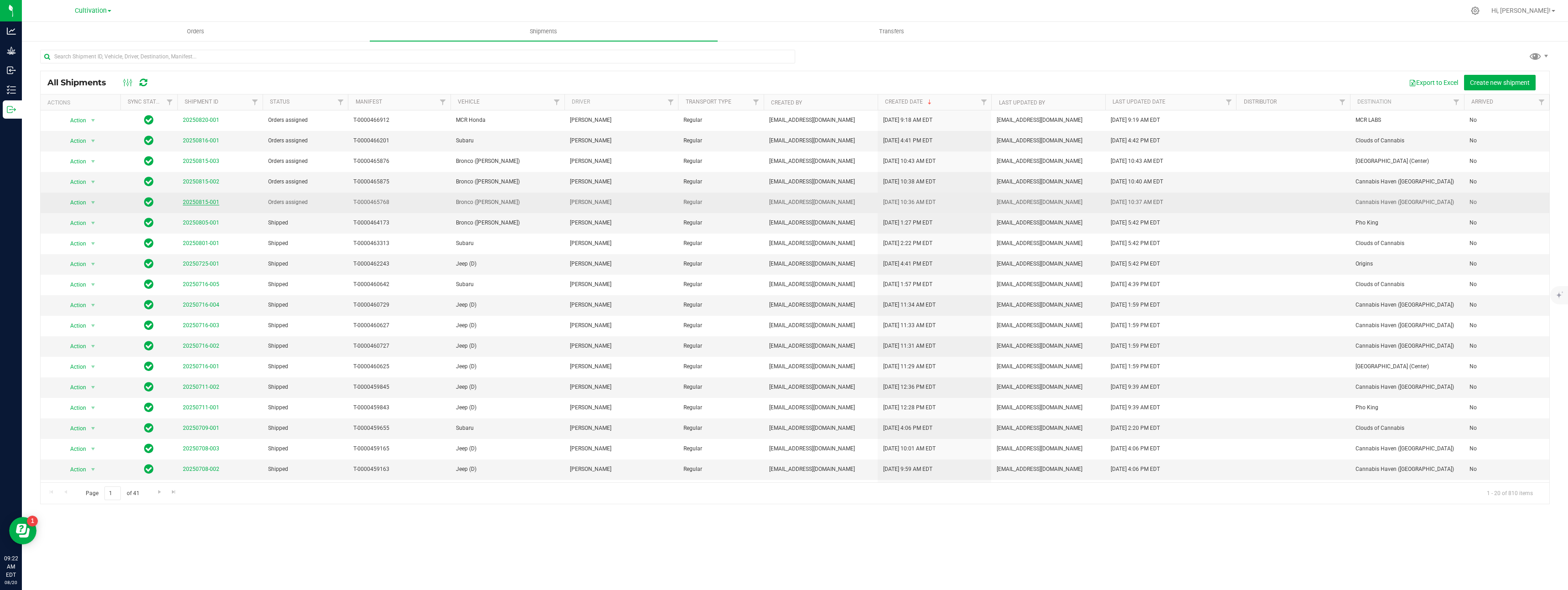
click at [197, 204] on link "20250815-001" at bounding box center [201, 202] width 37 height 6
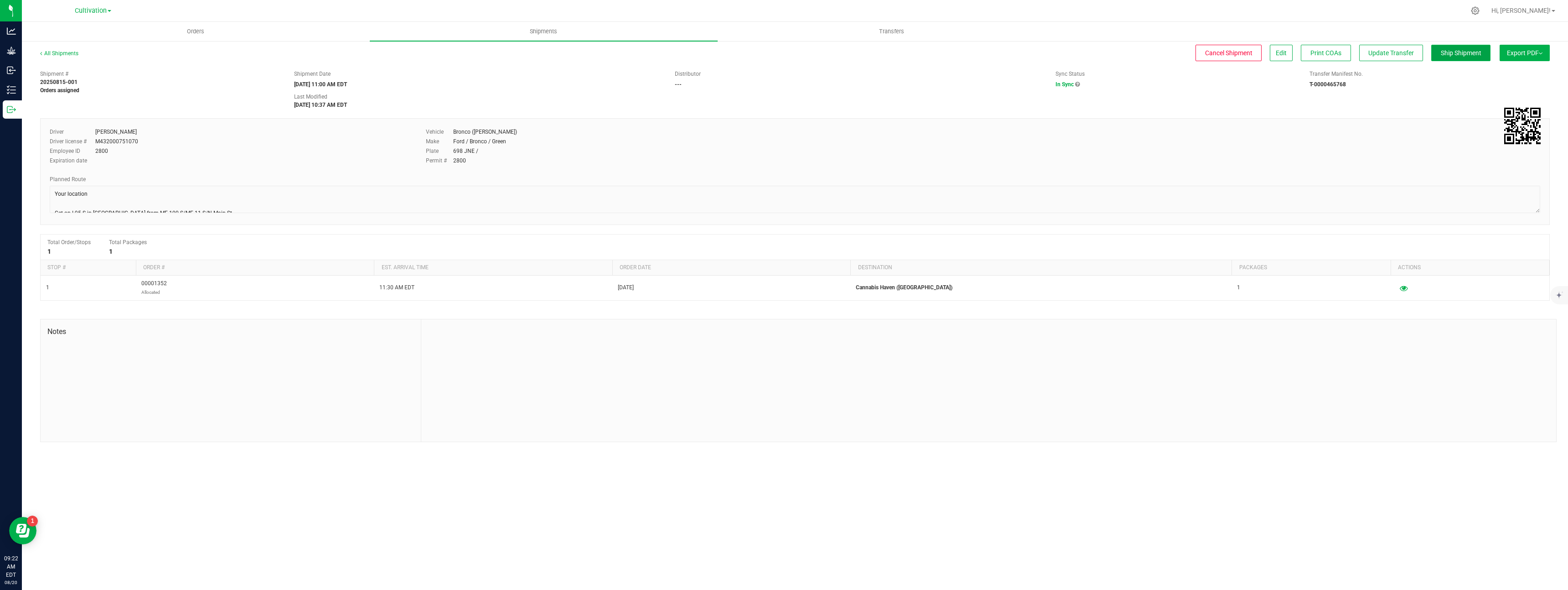
click at [1440, 57] on button "Ship Shipment" at bounding box center [1460, 52] width 59 height 16
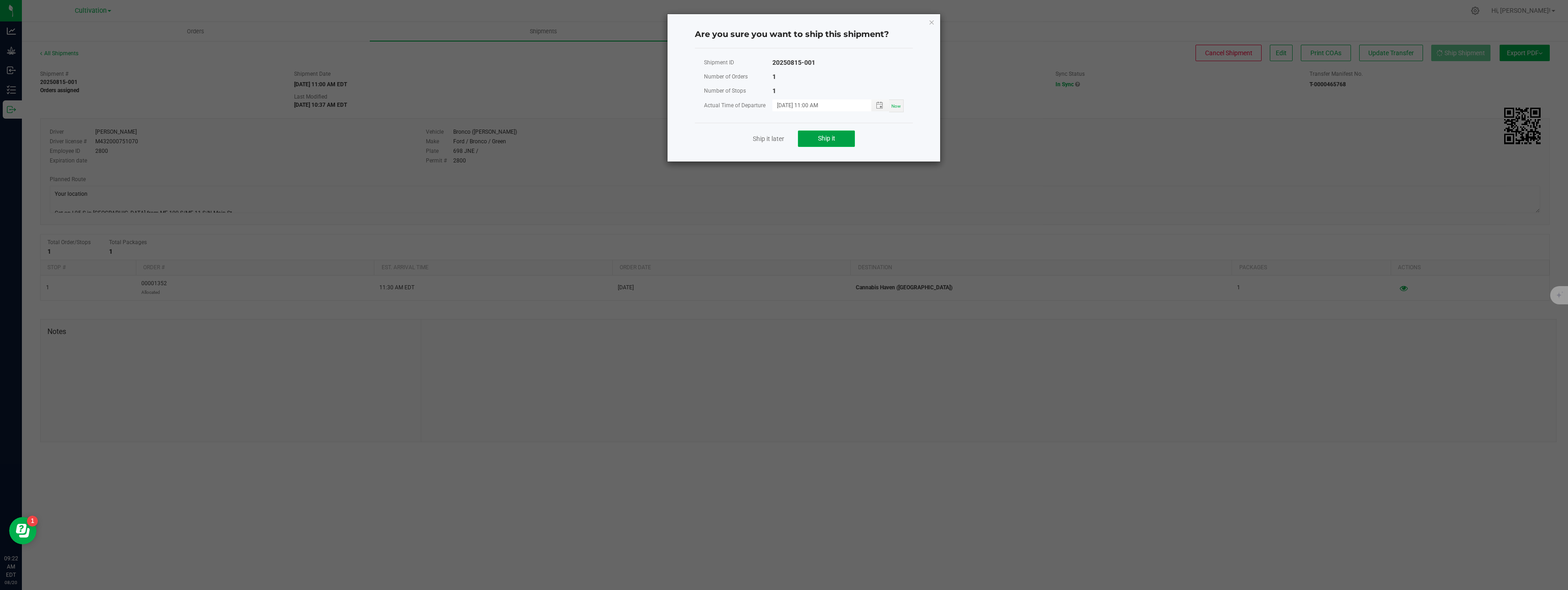
click at [844, 136] on button "Ship it" at bounding box center [827, 138] width 57 height 16
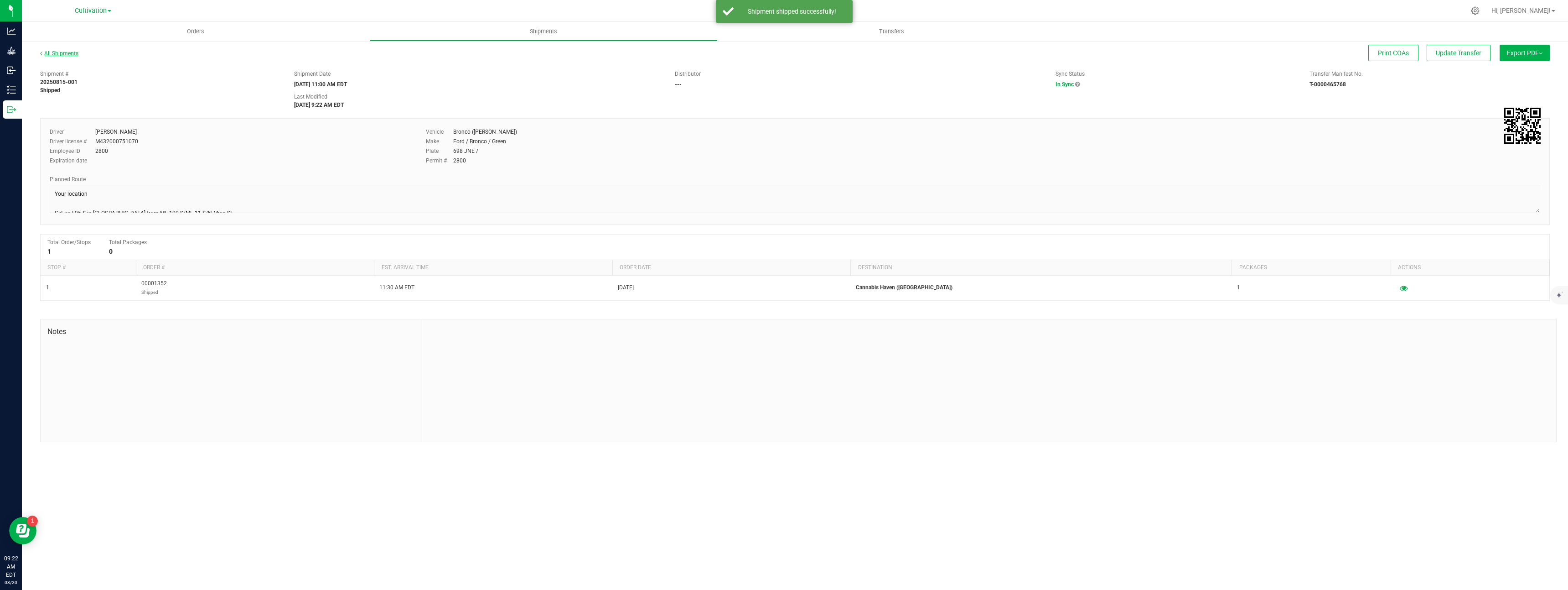
click at [69, 55] on link "All Shipments" at bounding box center [59, 53] width 38 height 6
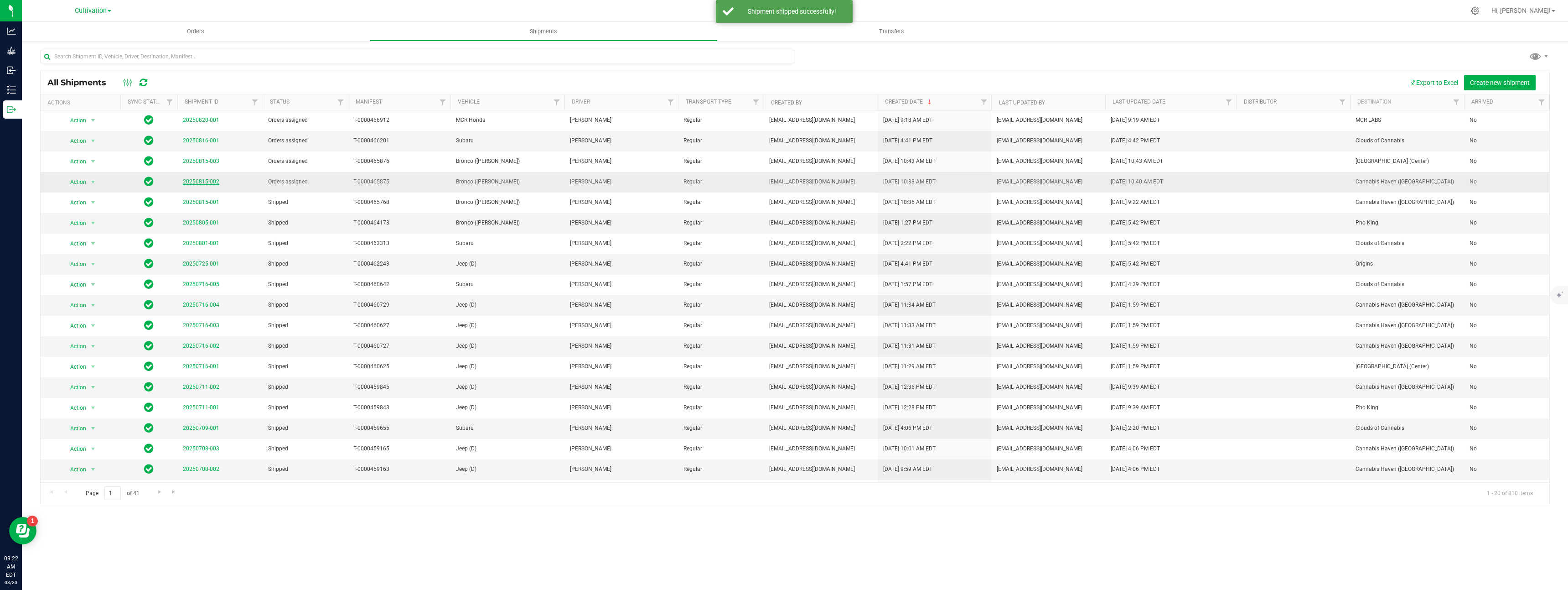
click at [196, 180] on link "20250815-002" at bounding box center [201, 181] width 37 height 6
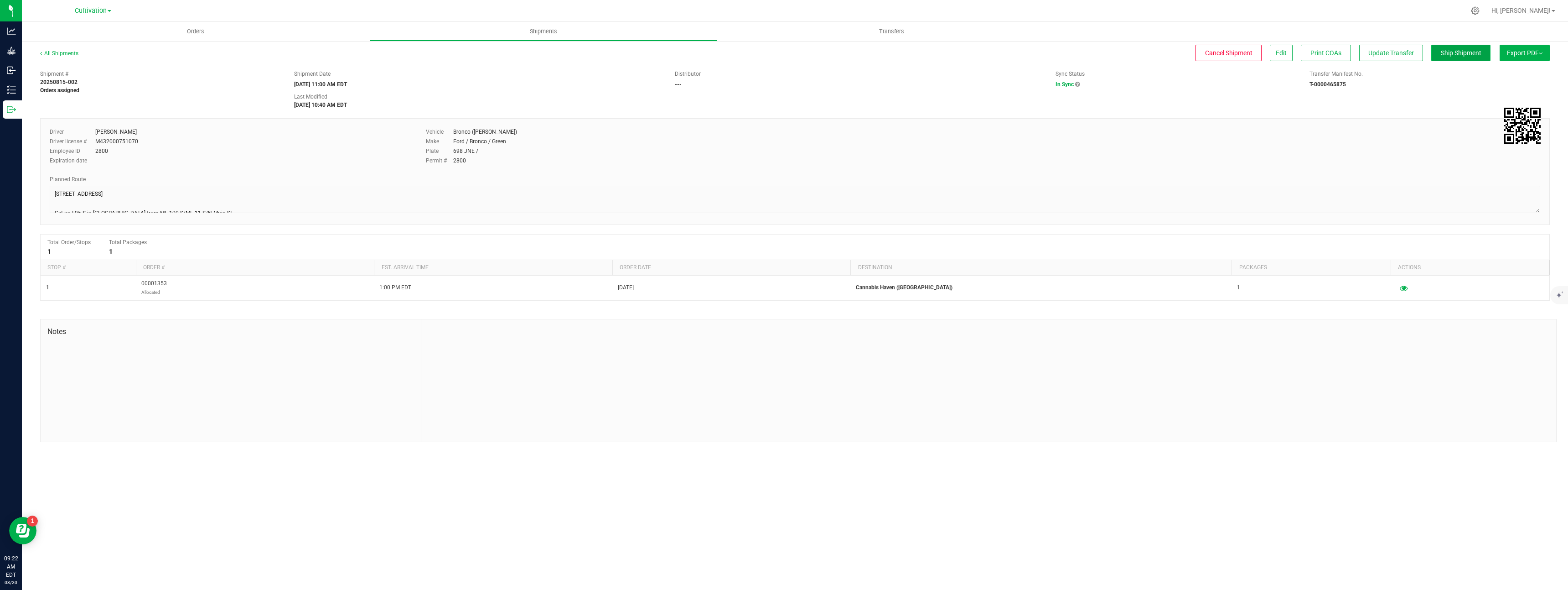
click at [1471, 57] on button "Ship Shipment" at bounding box center [1460, 52] width 59 height 16
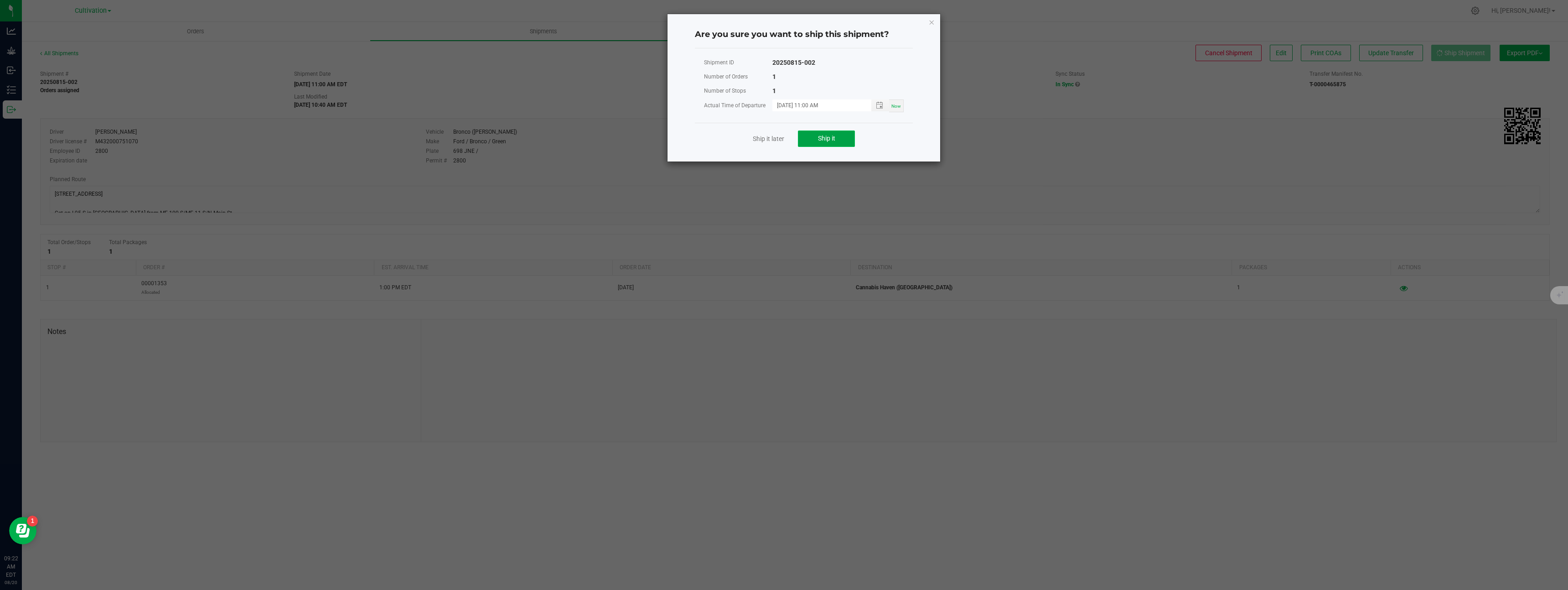
click at [835, 135] on button "Ship it" at bounding box center [827, 138] width 57 height 16
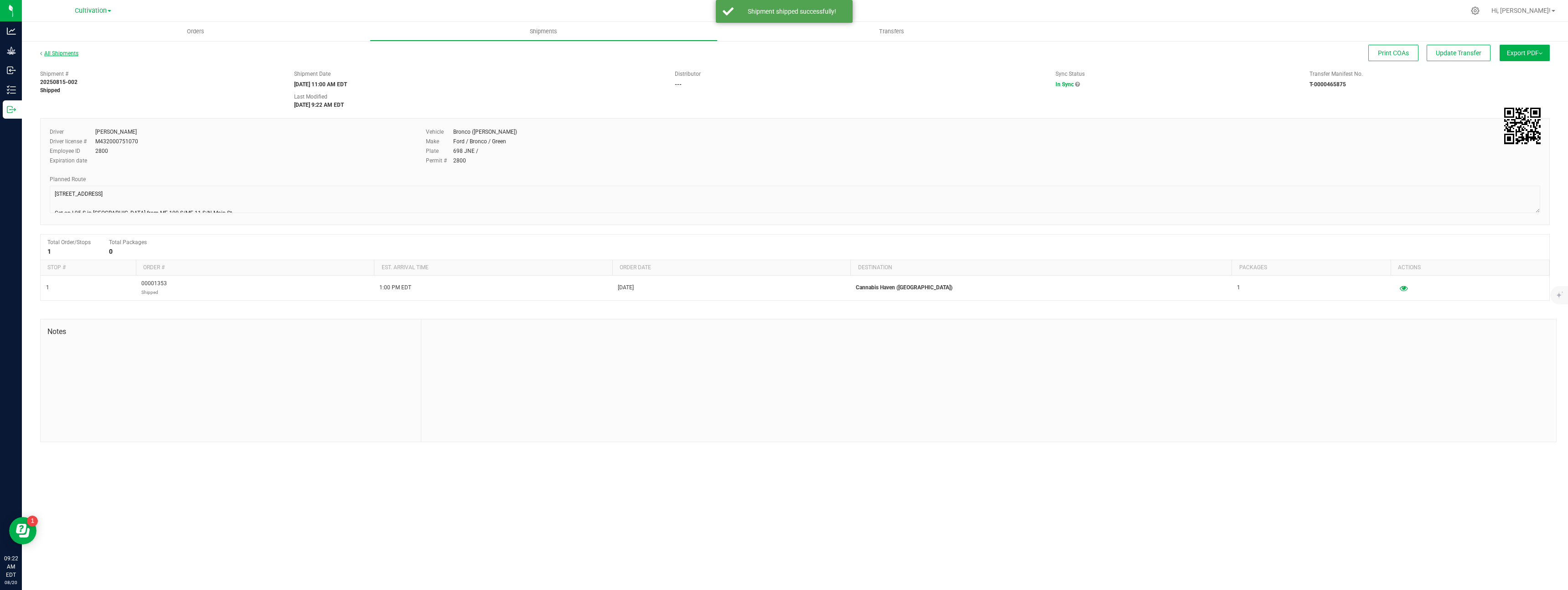
click at [69, 51] on link "All Shipments" at bounding box center [59, 53] width 38 height 6
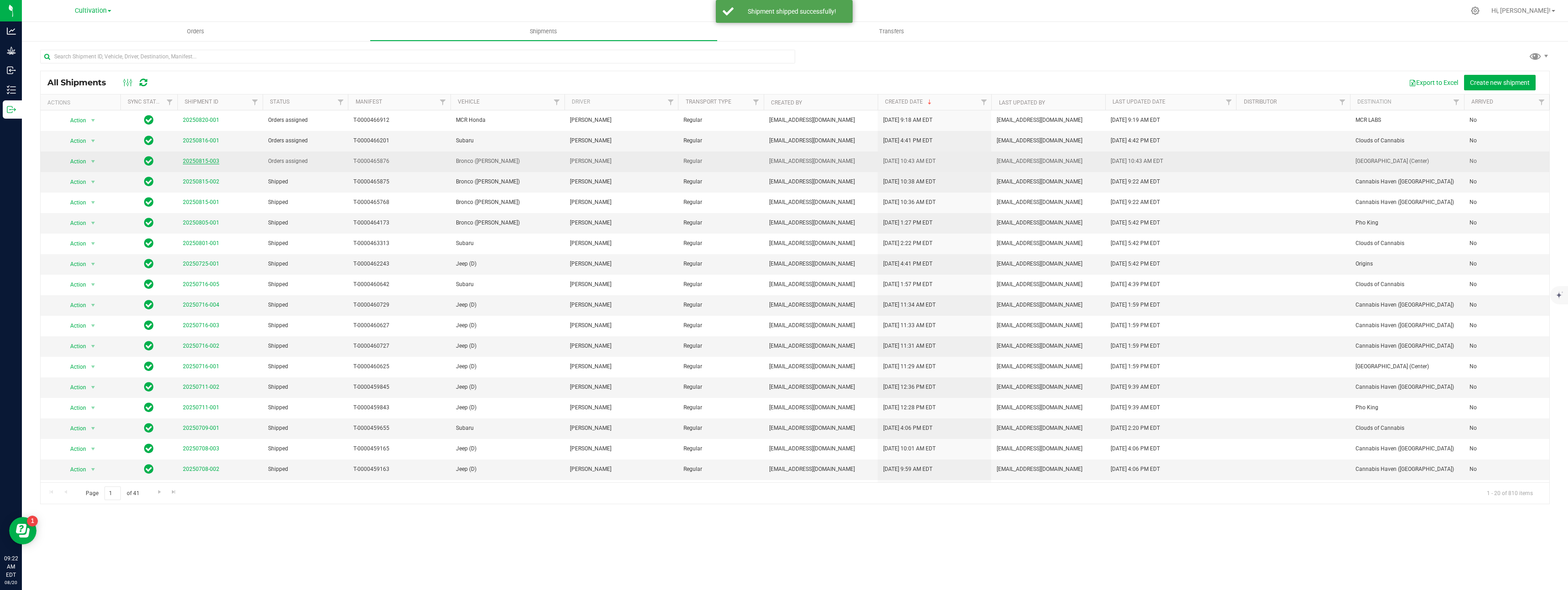
click at [203, 161] on link "20250815-003" at bounding box center [201, 161] width 37 height 6
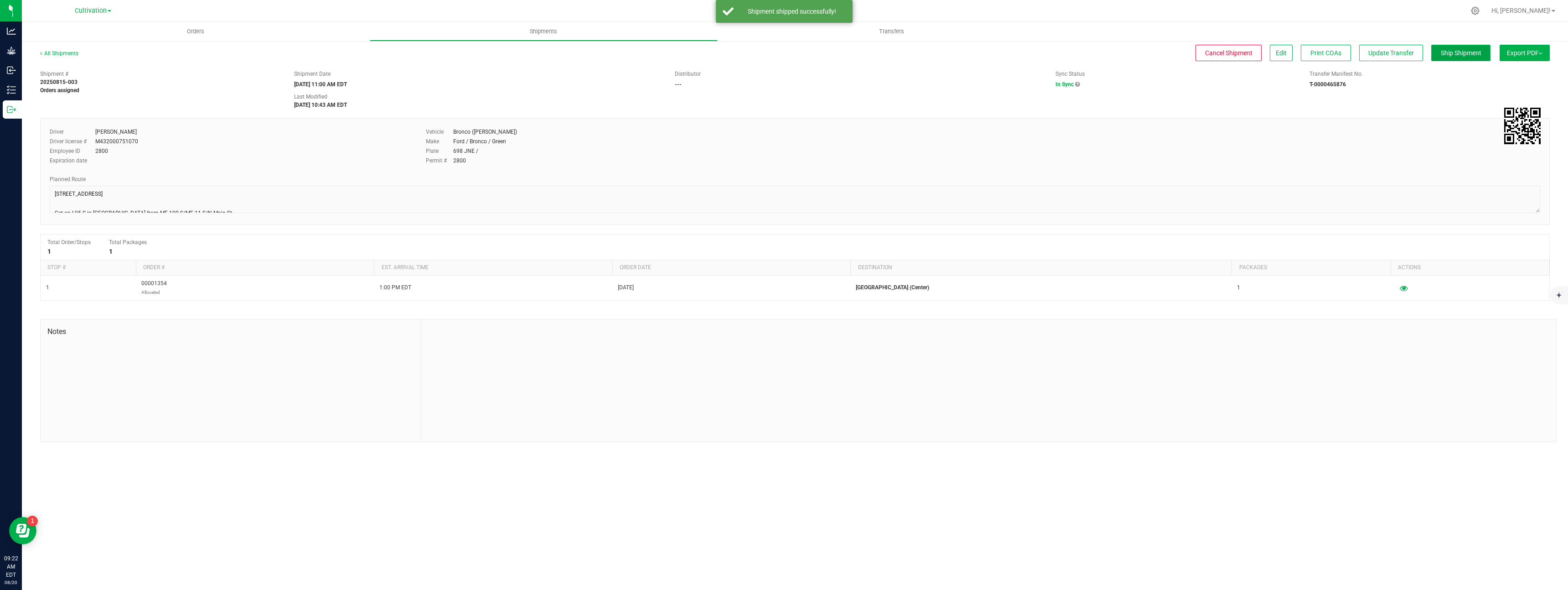
click at [1455, 51] on span "Ship Shipment" at bounding box center [1461, 53] width 41 height 7
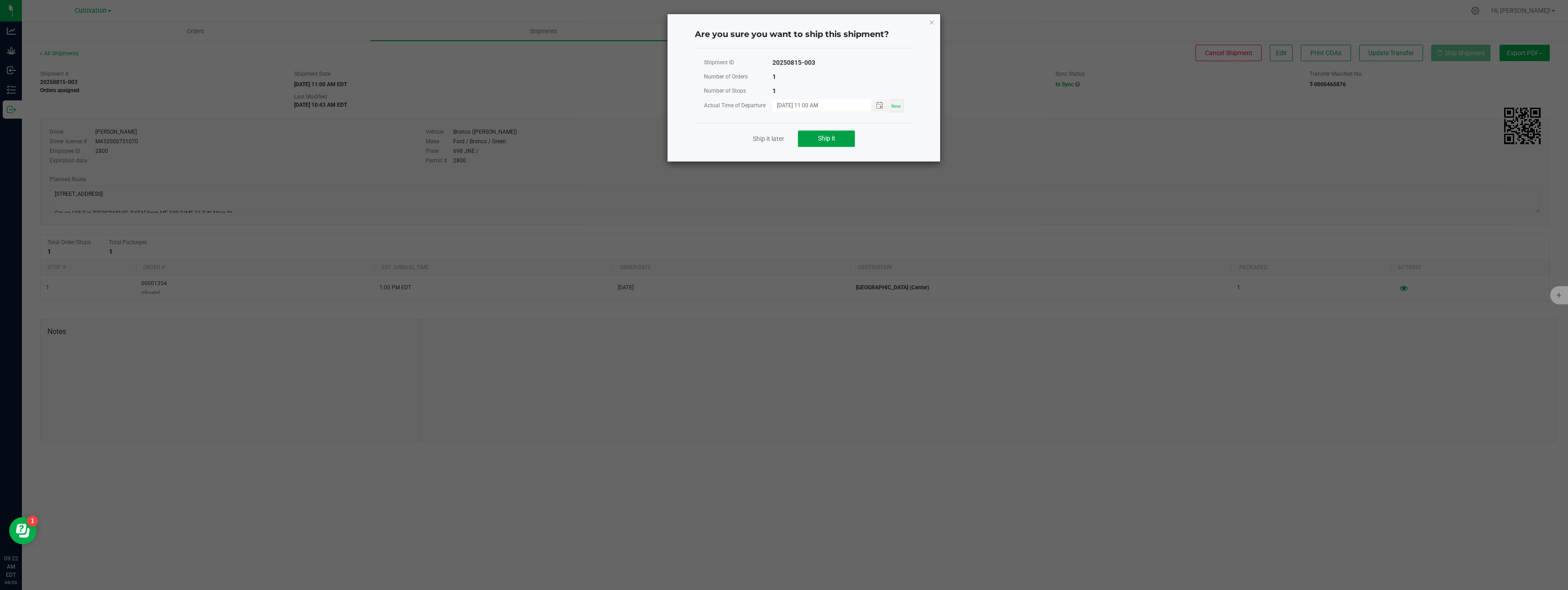
drag, startPoint x: 826, startPoint y: 139, endPoint x: 657, endPoint y: 157, distance: 170.0
click at [825, 139] on span "Ship it" at bounding box center [827, 138] width 17 height 7
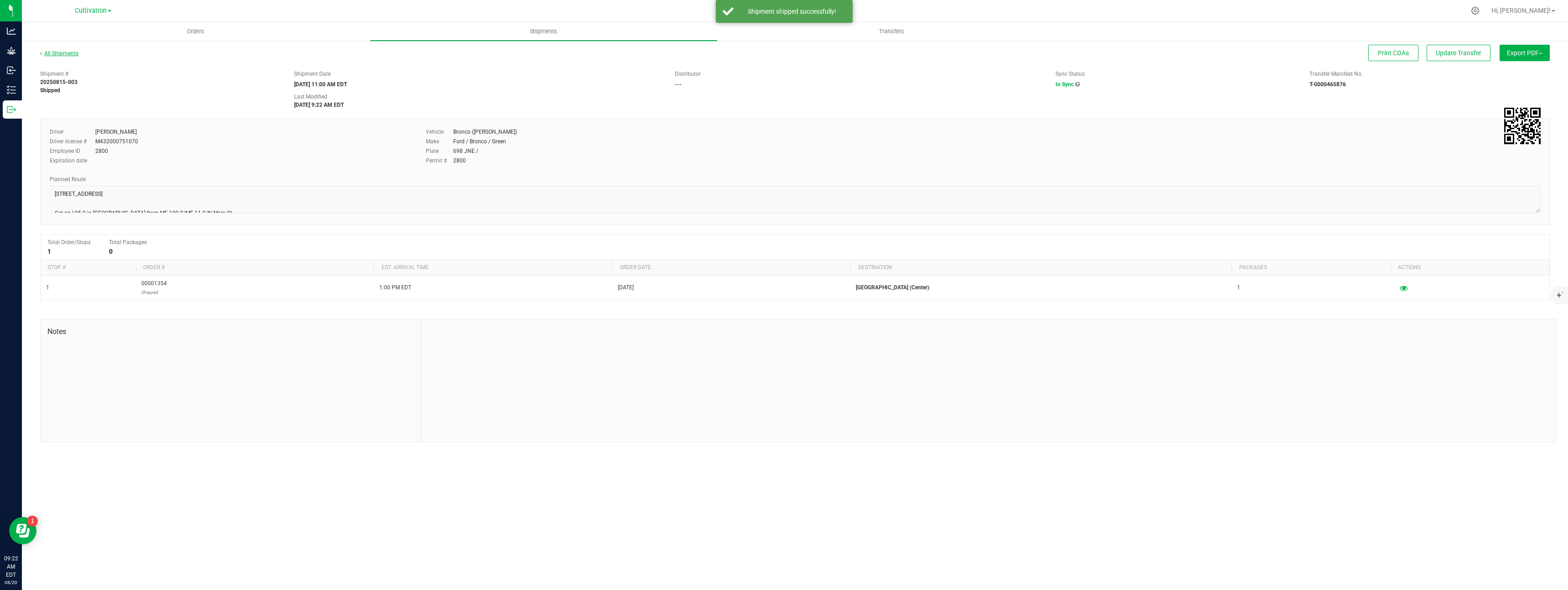
click at [71, 52] on link "All Shipments" at bounding box center [59, 53] width 38 height 6
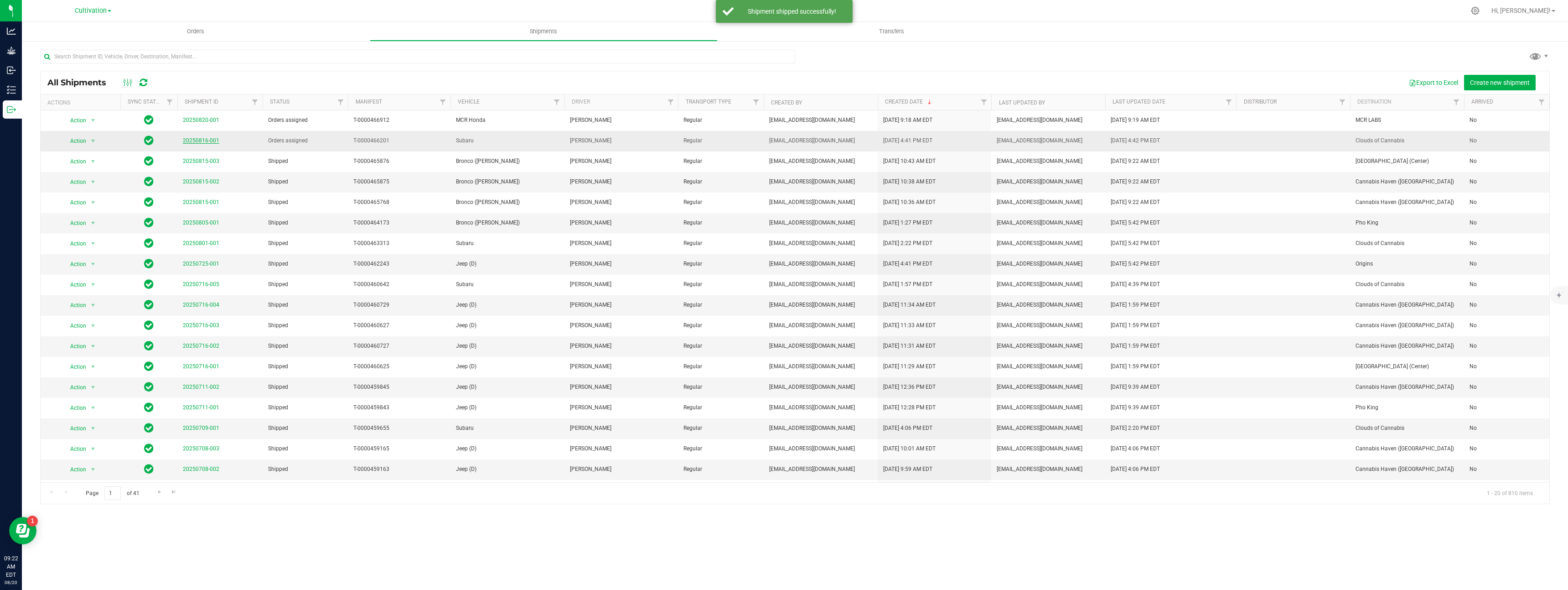
click at [213, 141] on link "20250816-001" at bounding box center [201, 140] width 37 height 6
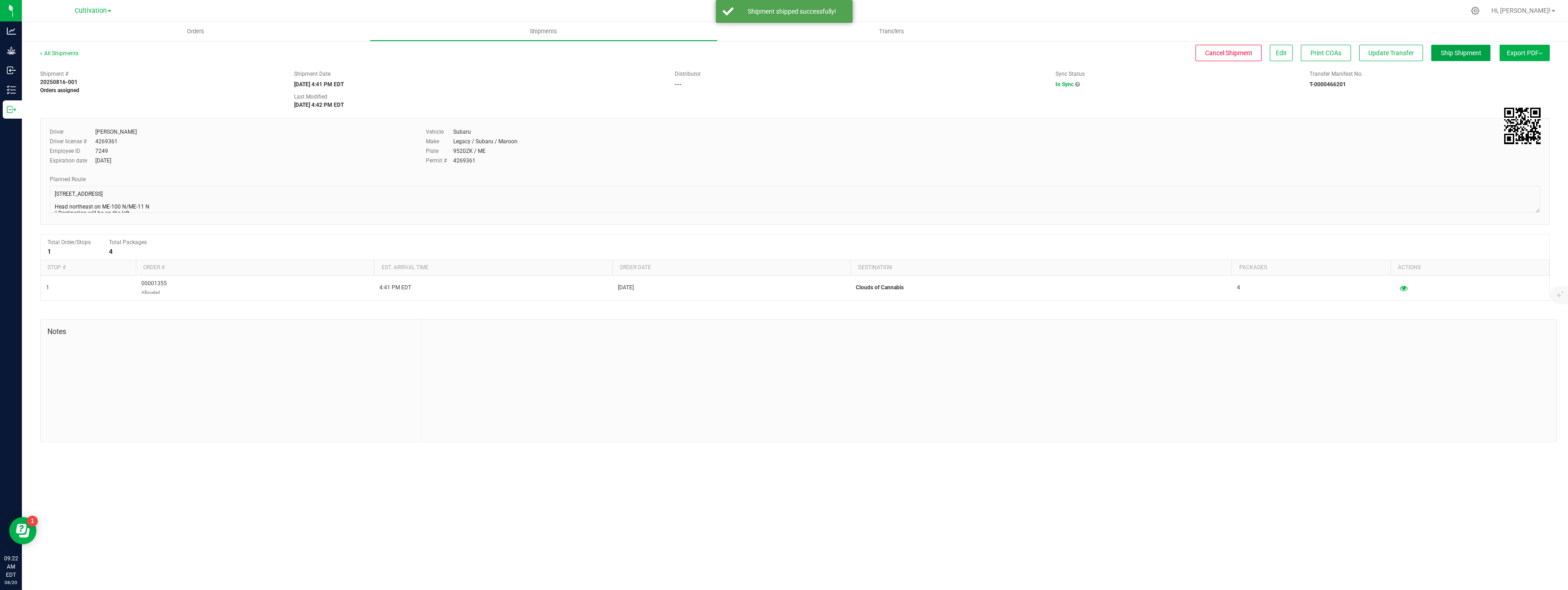
click at [1461, 54] on span "Ship Shipment" at bounding box center [1461, 53] width 41 height 7
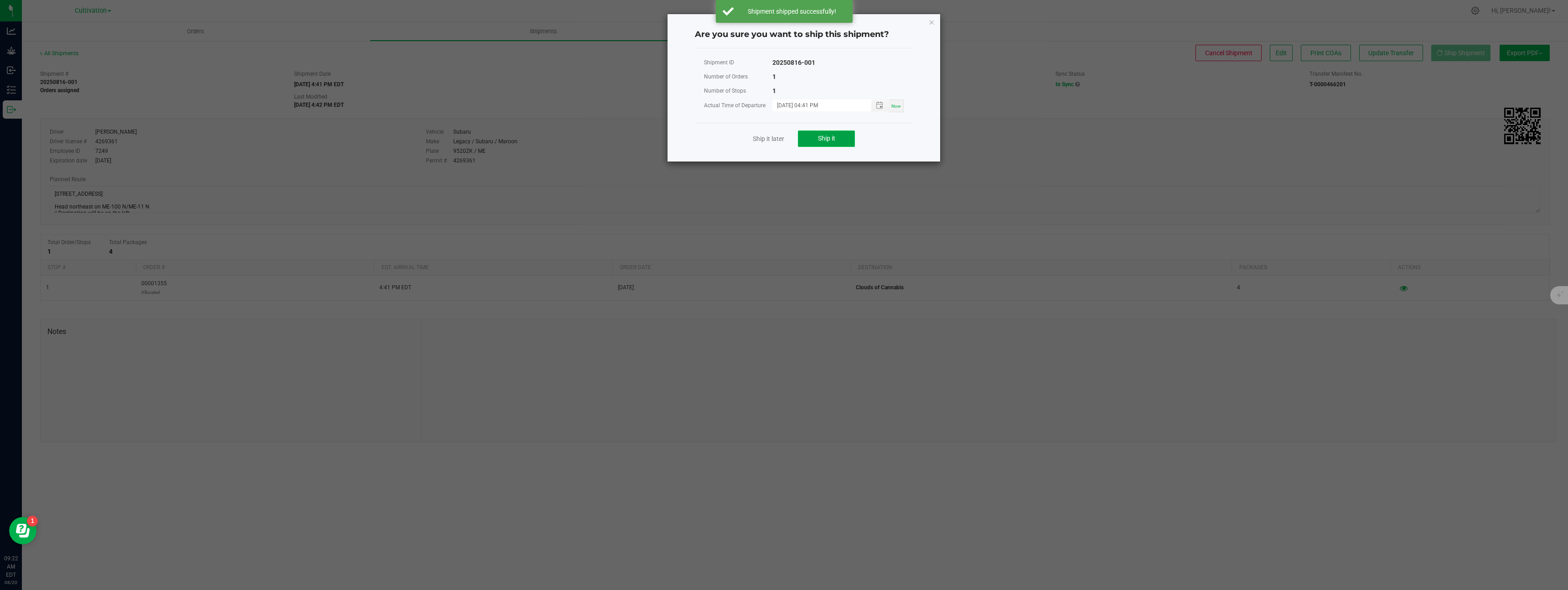
drag, startPoint x: 827, startPoint y: 139, endPoint x: 836, endPoint y: 141, distance: 9.2
click at [827, 139] on span "Ship it" at bounding box center [827, 138] width 17 height 7
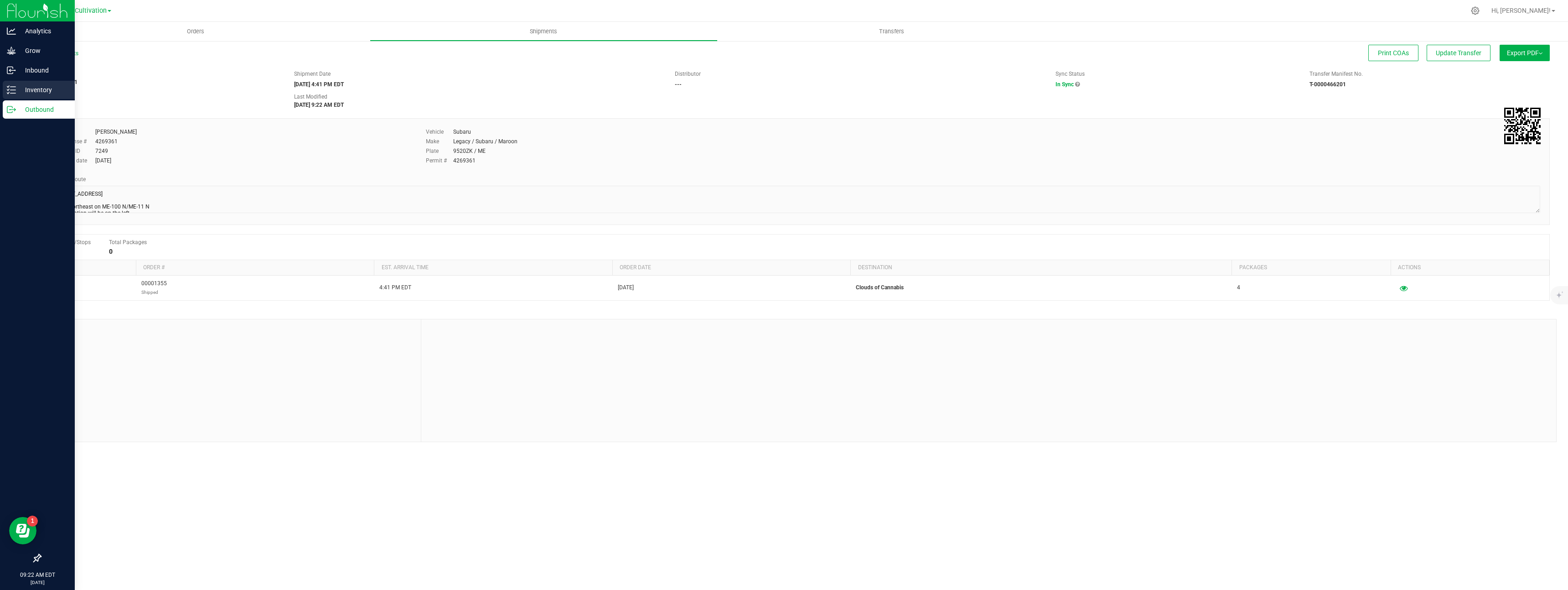
click at [37, 92] on p "Inventory" at bounding box center [43, 90] width 55 height 11
